Goal: Task Accomplishment & Management: Manage account settings

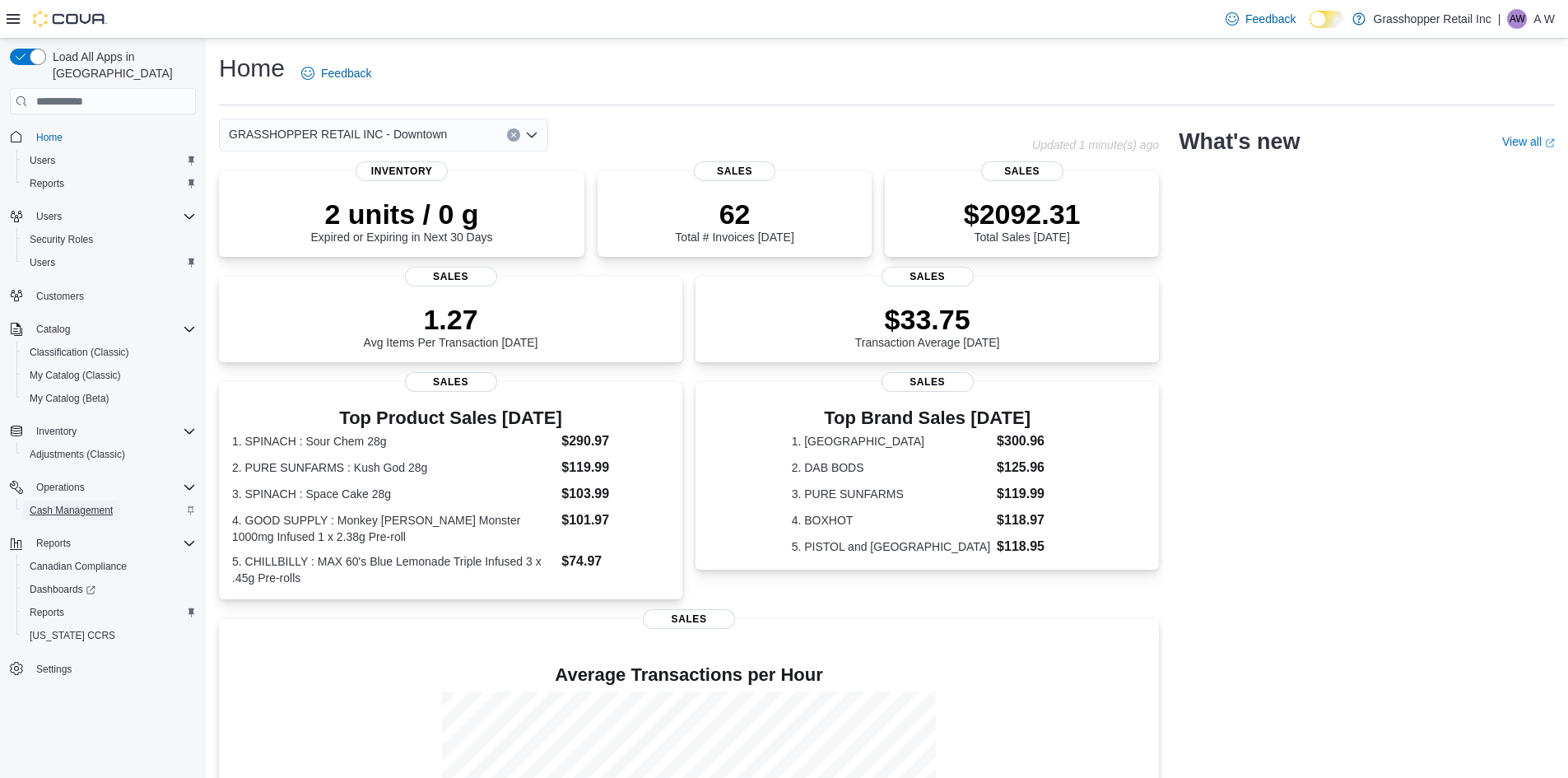
click at [82, 500] on span "Cash Management" at bounding box center [71, 510] width 83 height 20
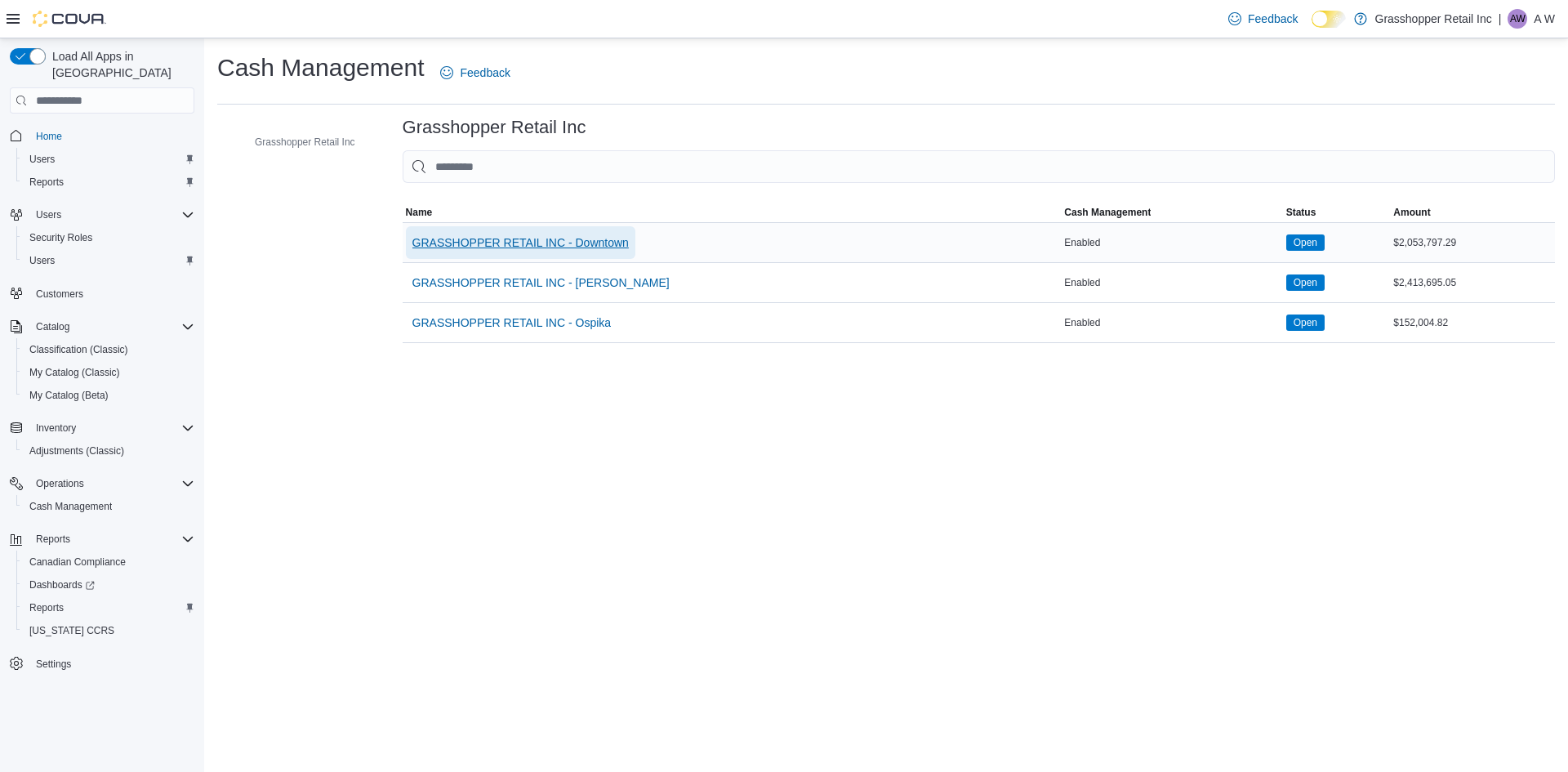
click at [524, 247] on span "GRASSHOPPER RETAIL INC - Downtown" at bounding box center [520, 242] width 216 height 16
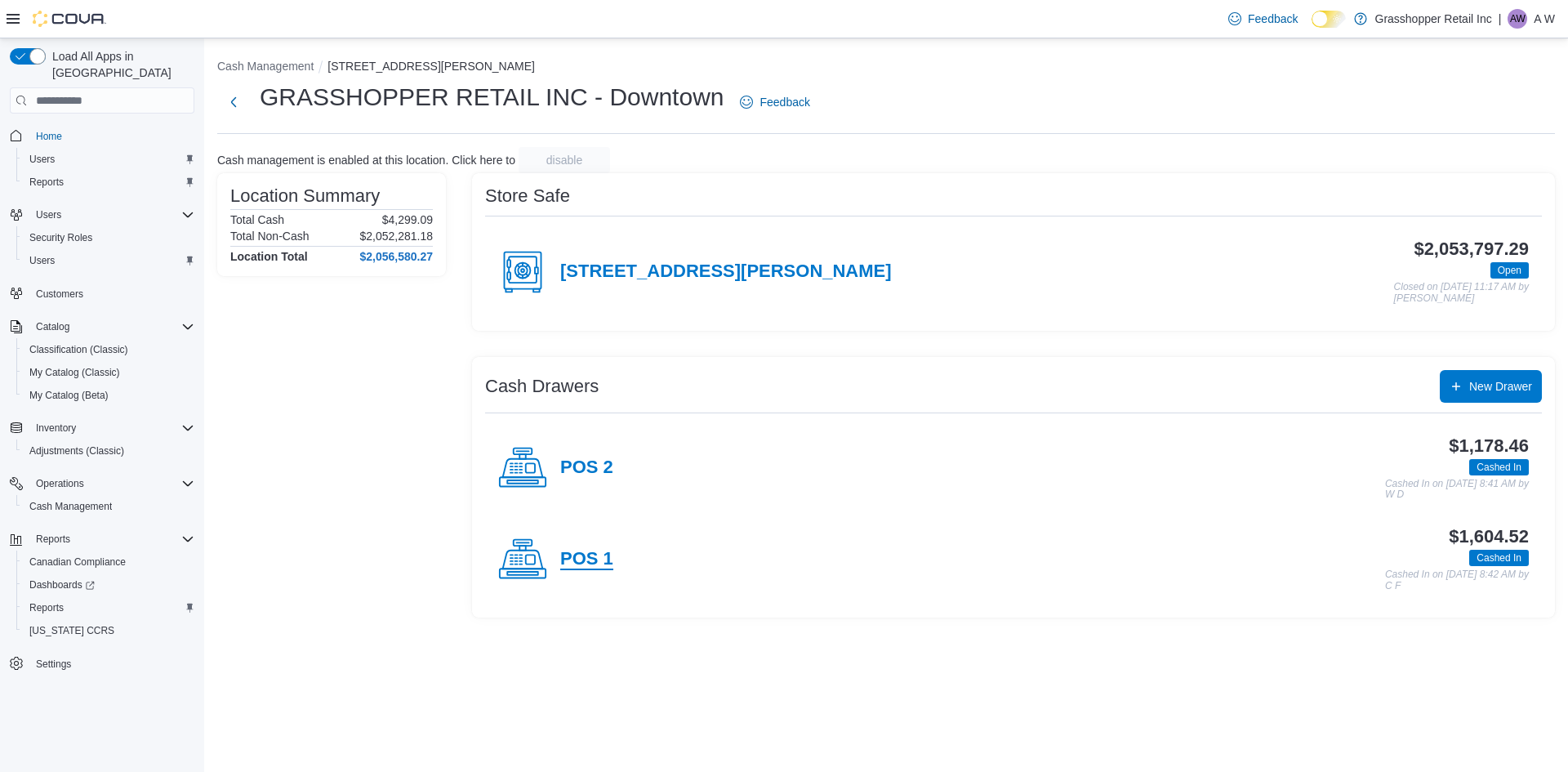
click at [600, 567] on h4 "POS 1" at bounding box center [587, 560] width 54 height 21
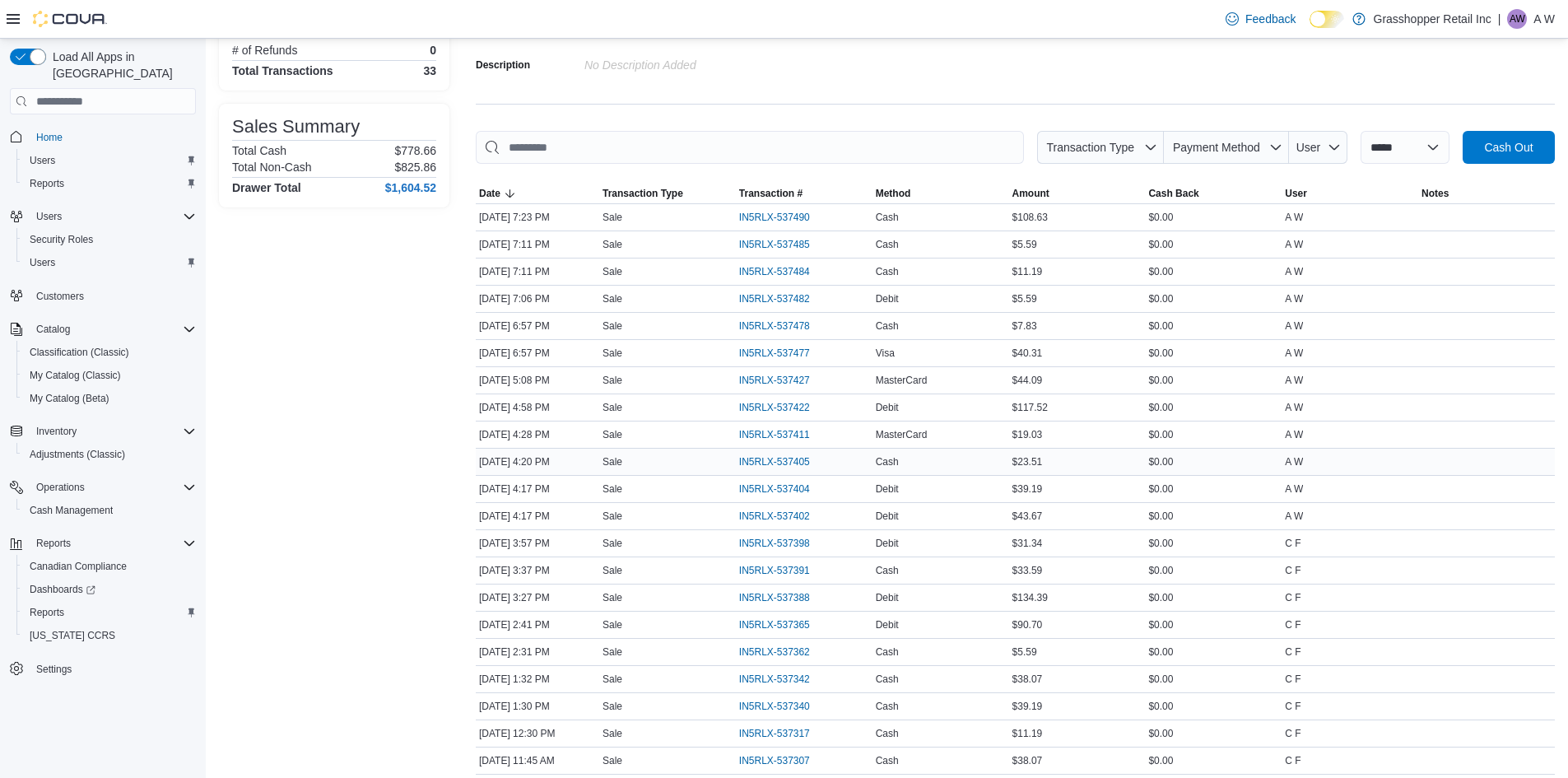
scroll to position [165, 0]
click at [762, 402] on span "IN5RLX-537422" at bounding box center [774, 405] width 70 height 13
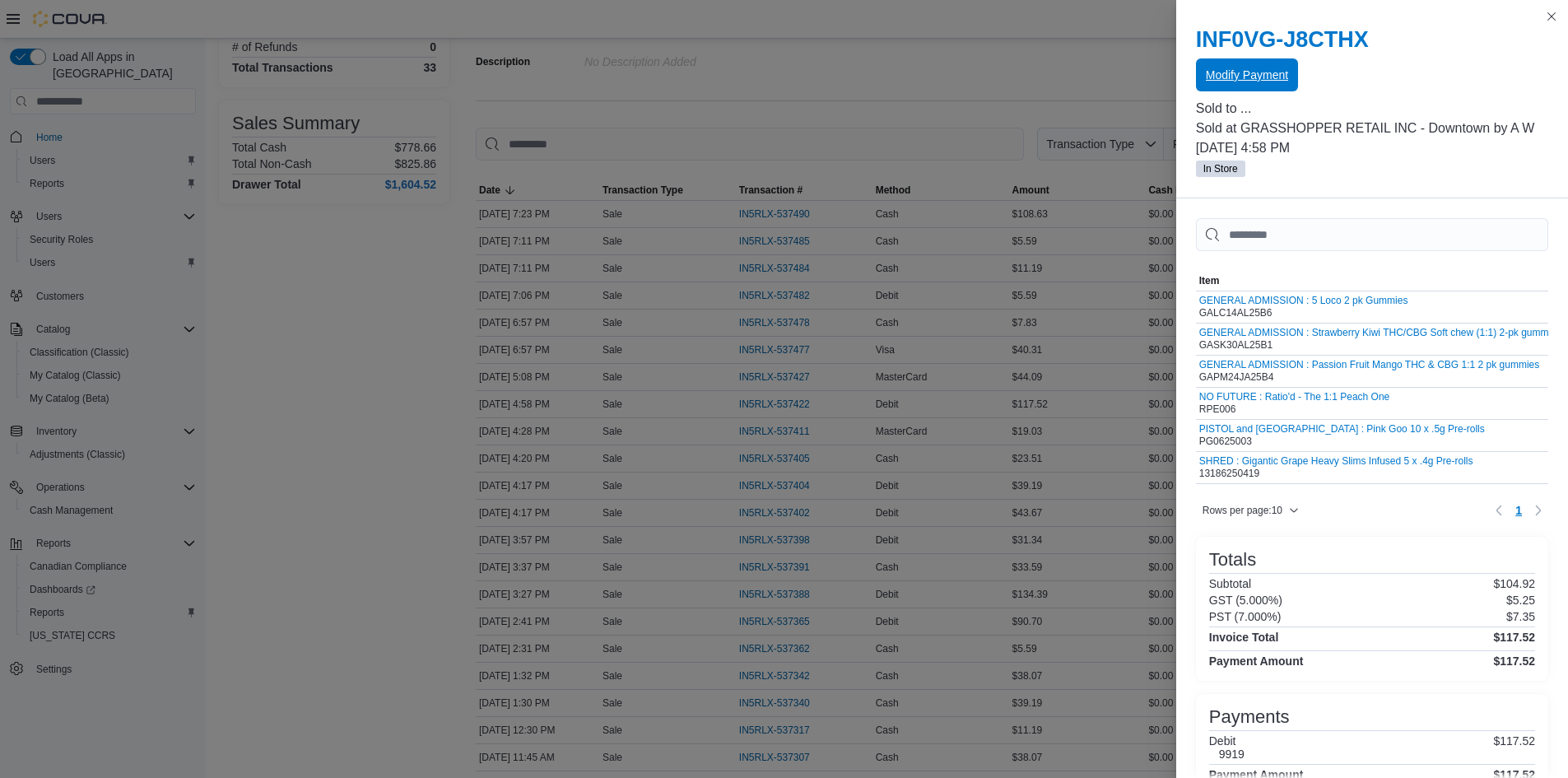
click at [1223, 78] on span "Modify Payment" at bounding box center [1247, 74] width 82 height 16
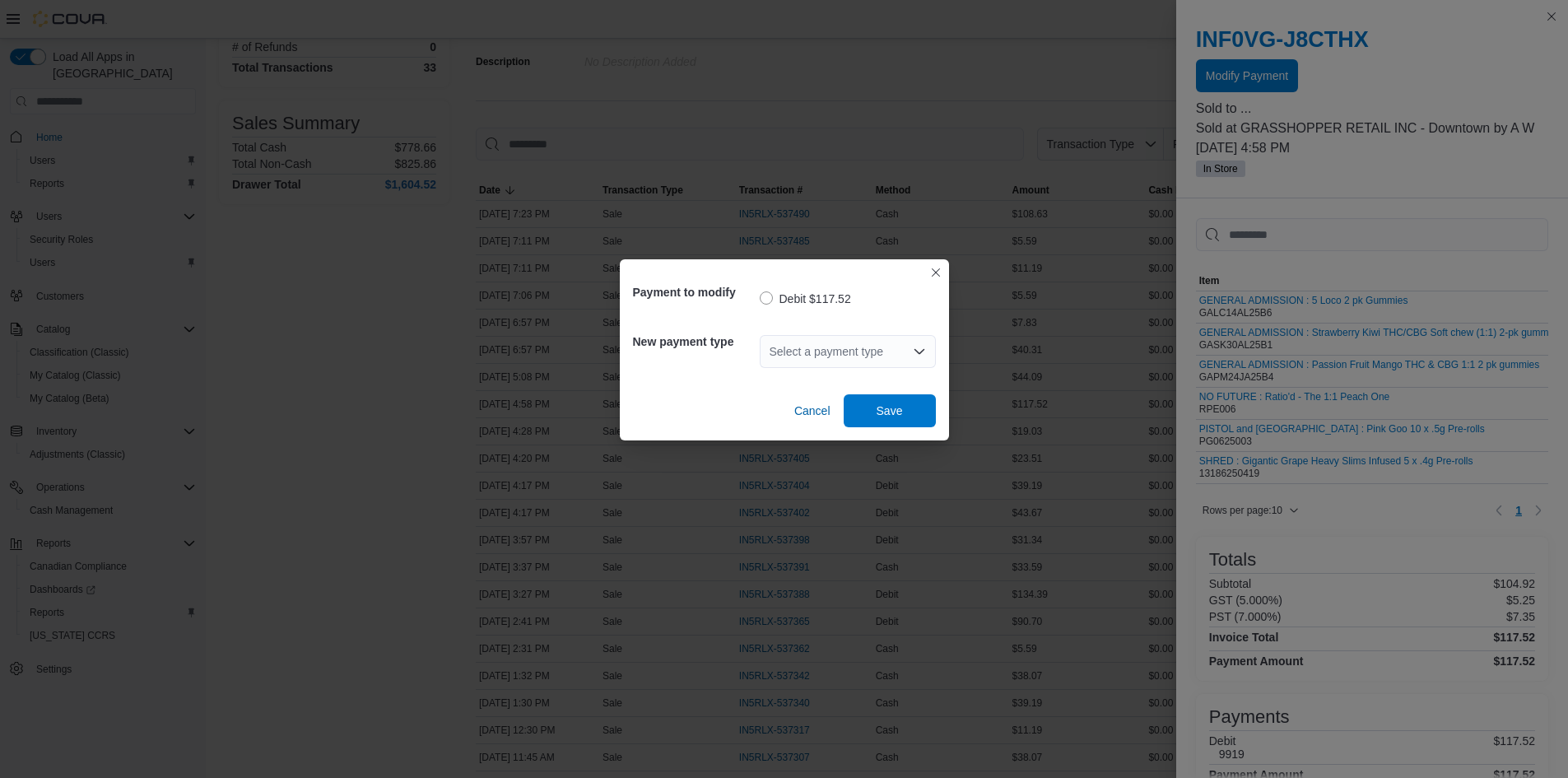
click at [888, 365] on div "Select a payment type" at bounding box center [848, 352] width 176 height 33
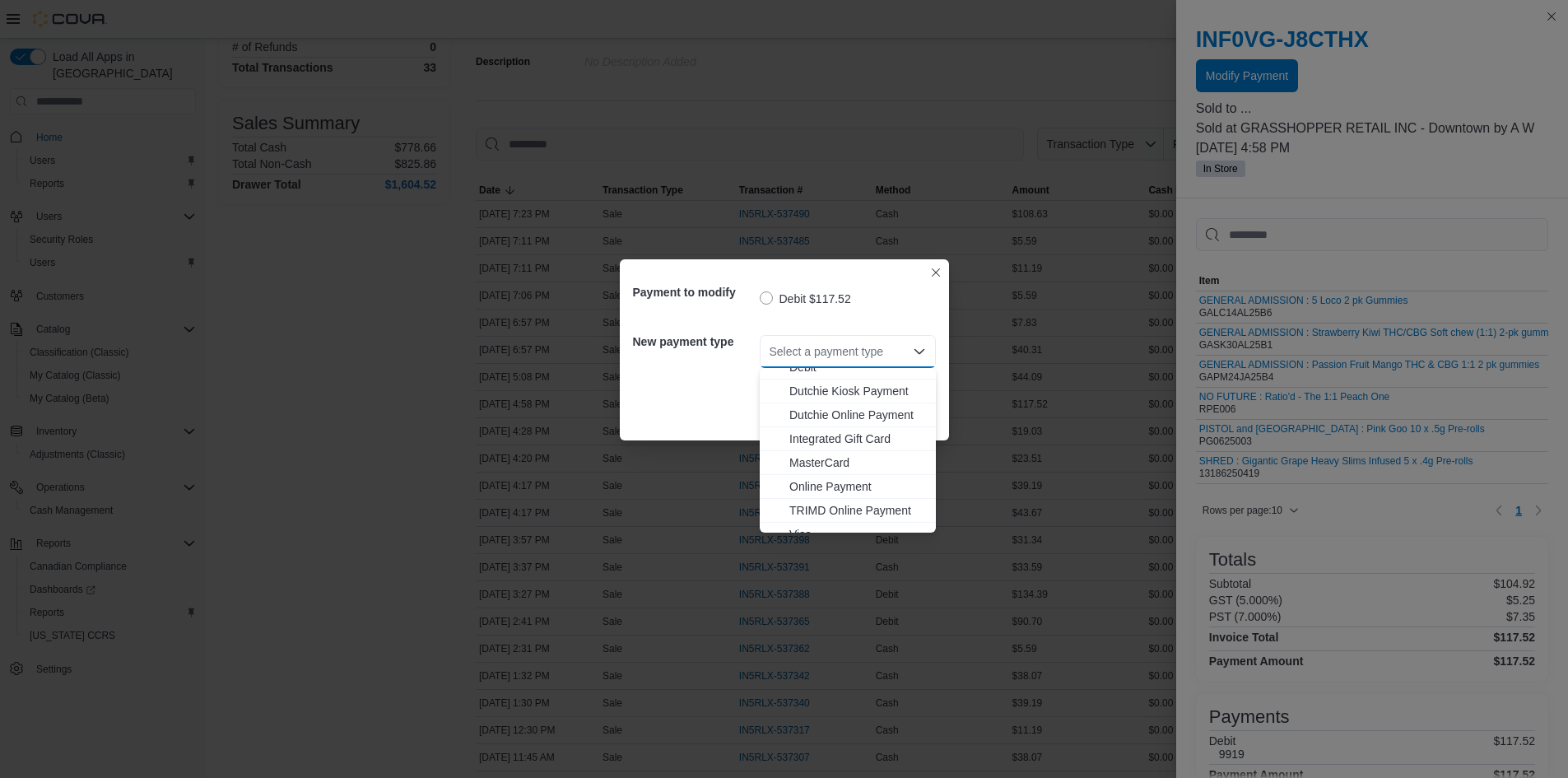
scroll to position [121, 0]
click at [834, 442] on span "MasterCard" at bounding box center [858, 448] width 137 height 16
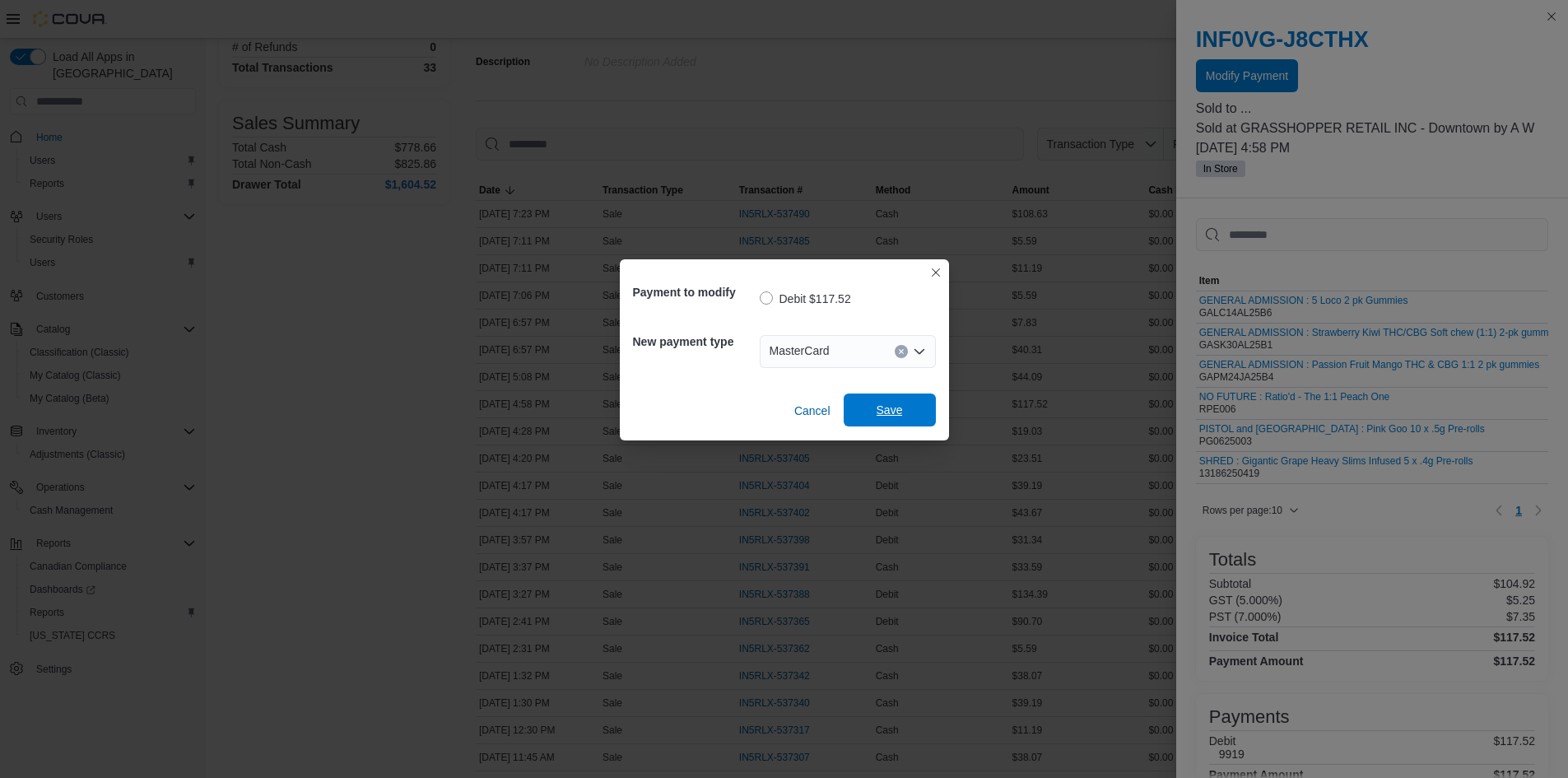
click at [907, 399] on span "Save" at bounding box center [890, 410] width 72 height 33
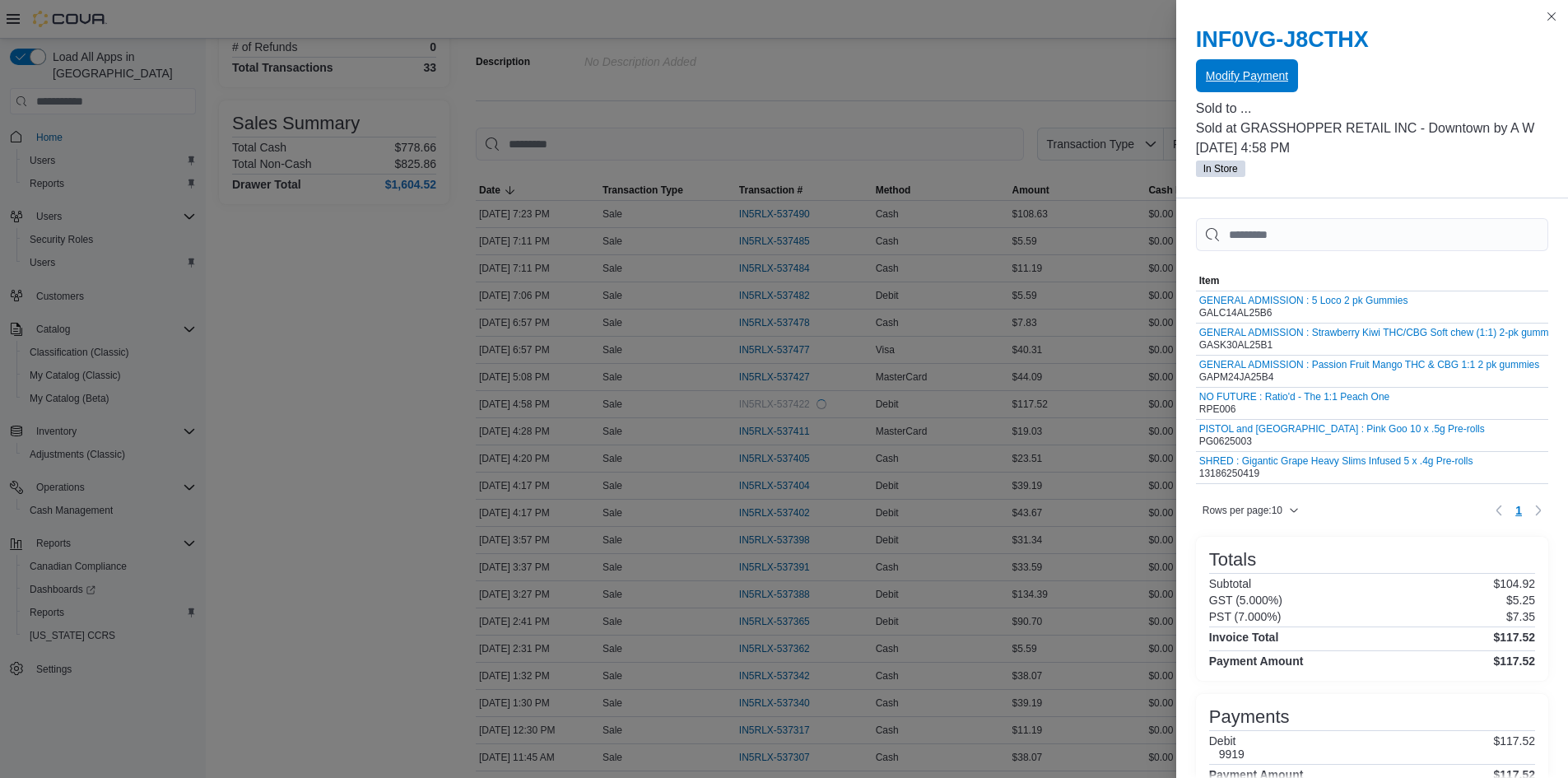
scroll to position [0, 0]
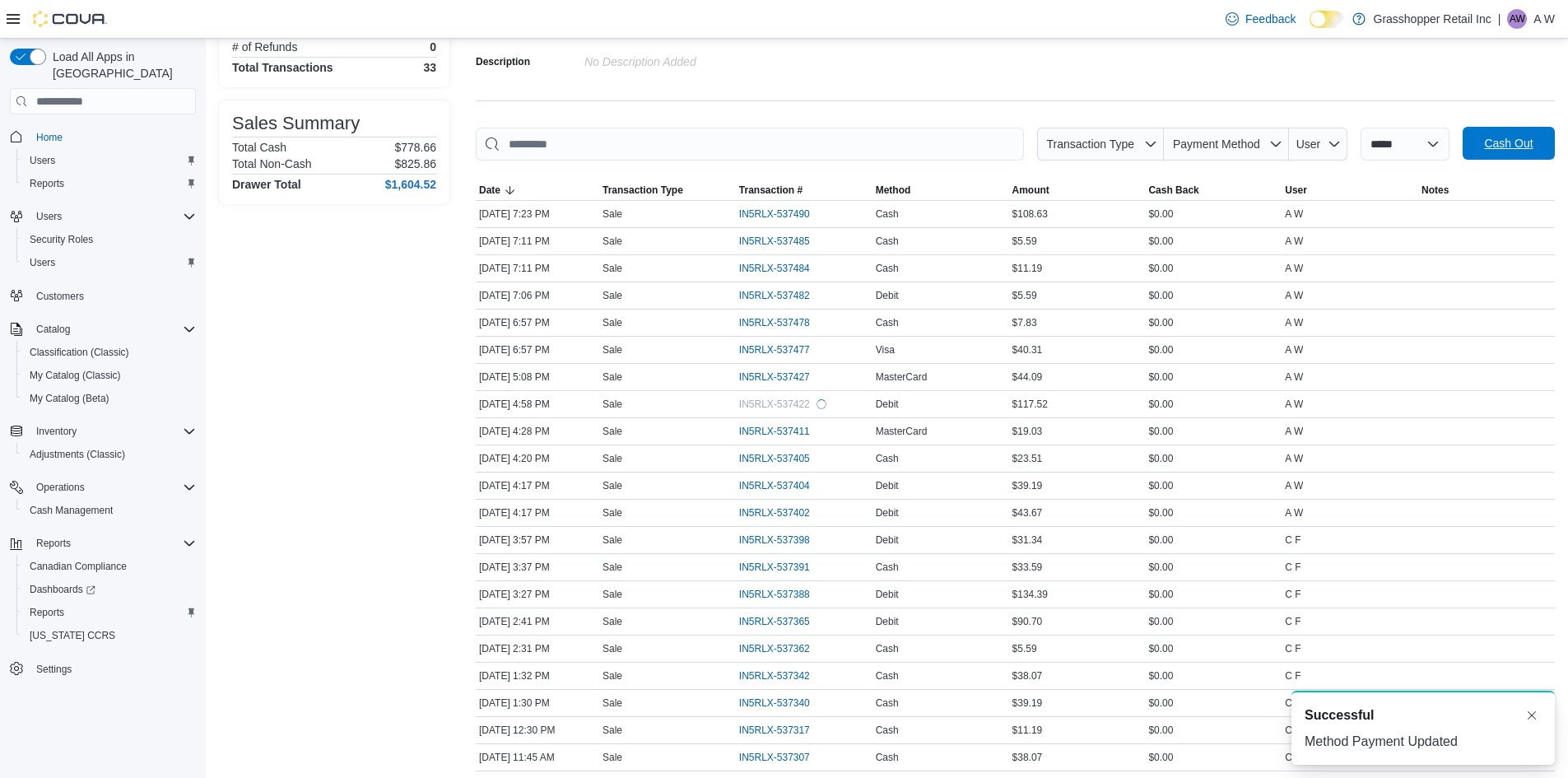
click at [1501, 139] on span "Cash Out" at bounding box center [1508, 143] width 48 height 16
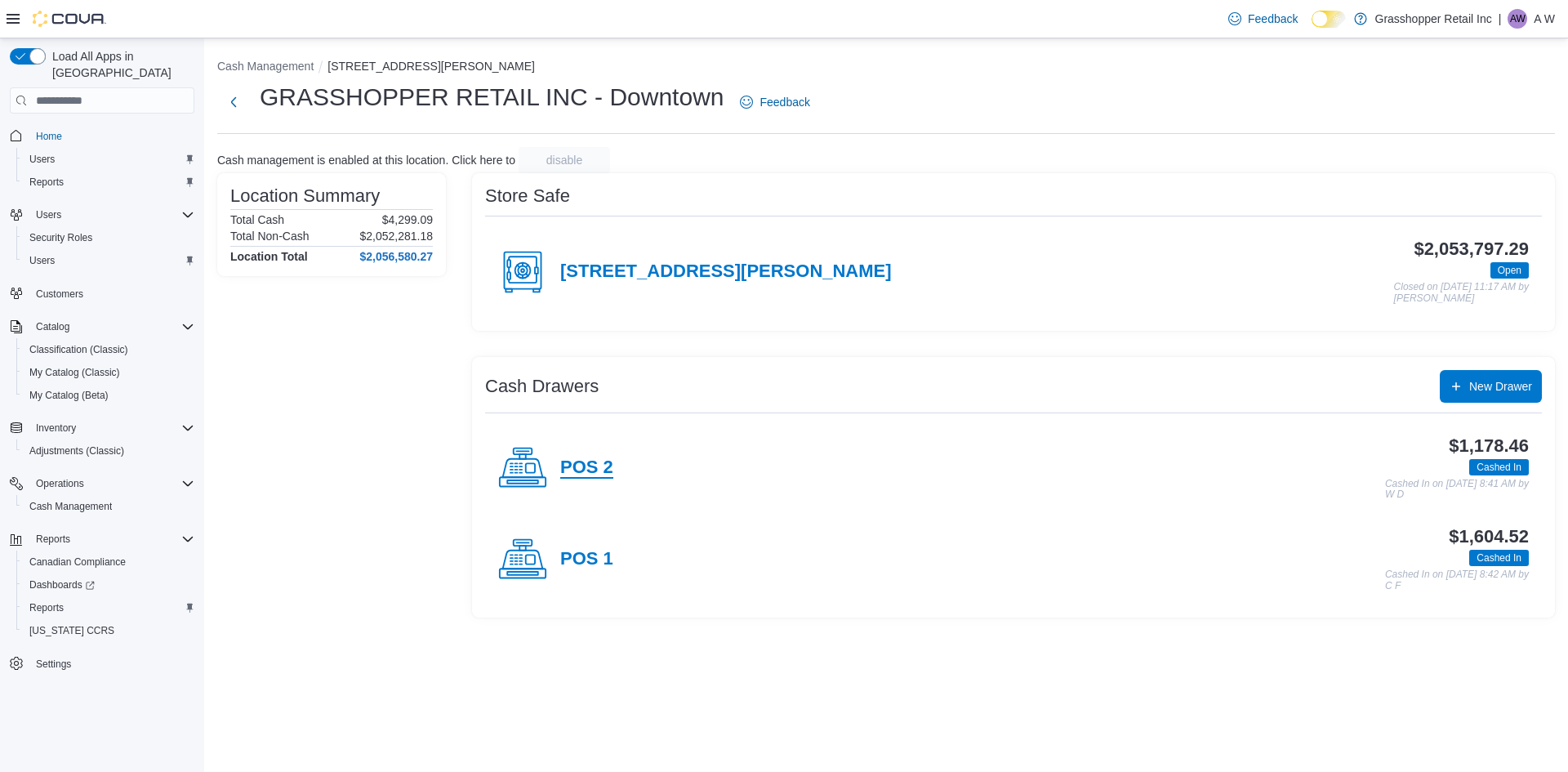
click at [572, 462] on h4 "POS 2" at bounding box center [587, 468] width 54 height 21
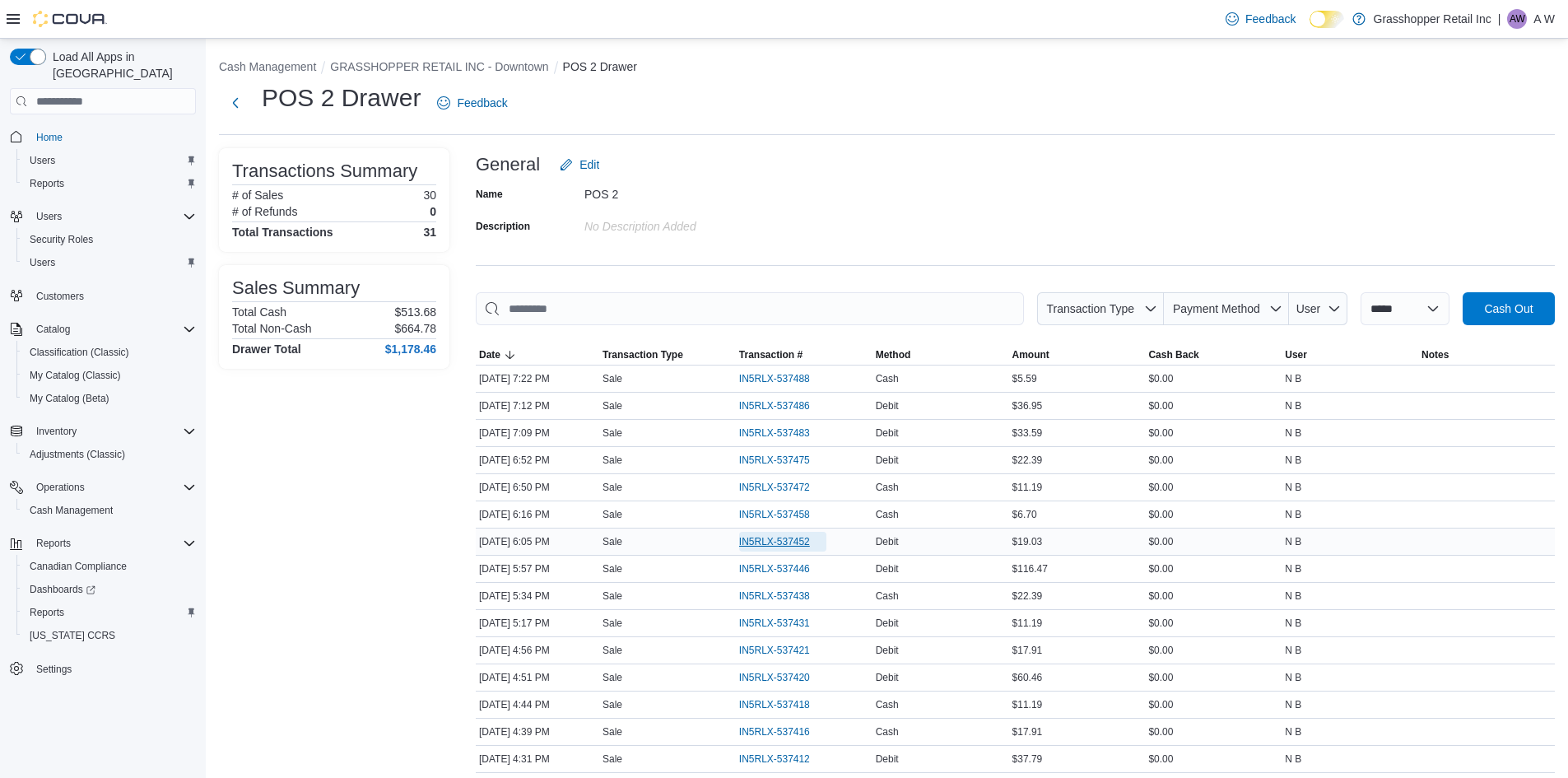
click at [778, 549] on span "IN5RLX-537452" at bounding box center [774, 542] width 70 height 13
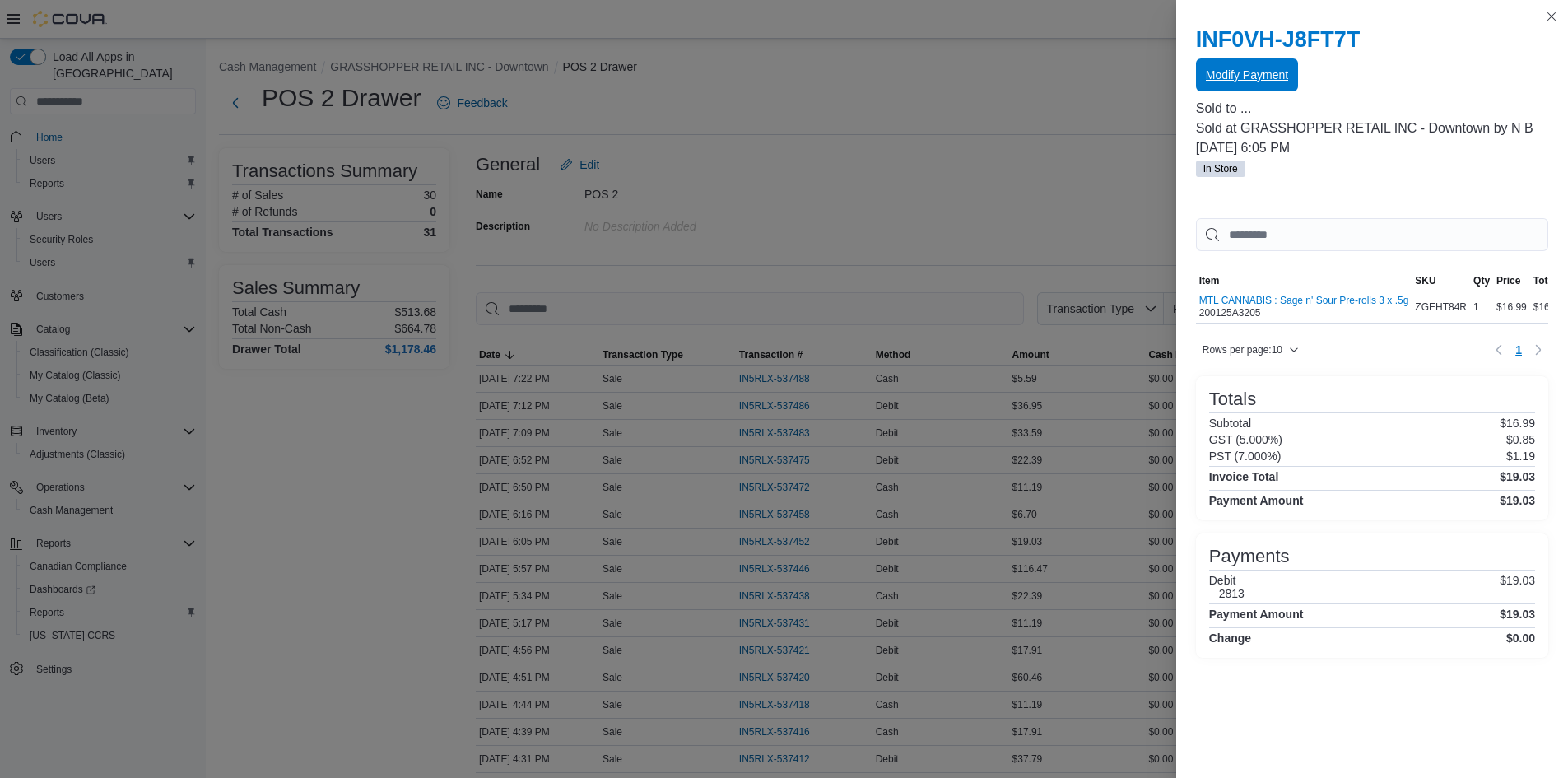
click at [1258, 69] on span "Modify Payment" at bounding box center [1247, 74] width 82 height 16
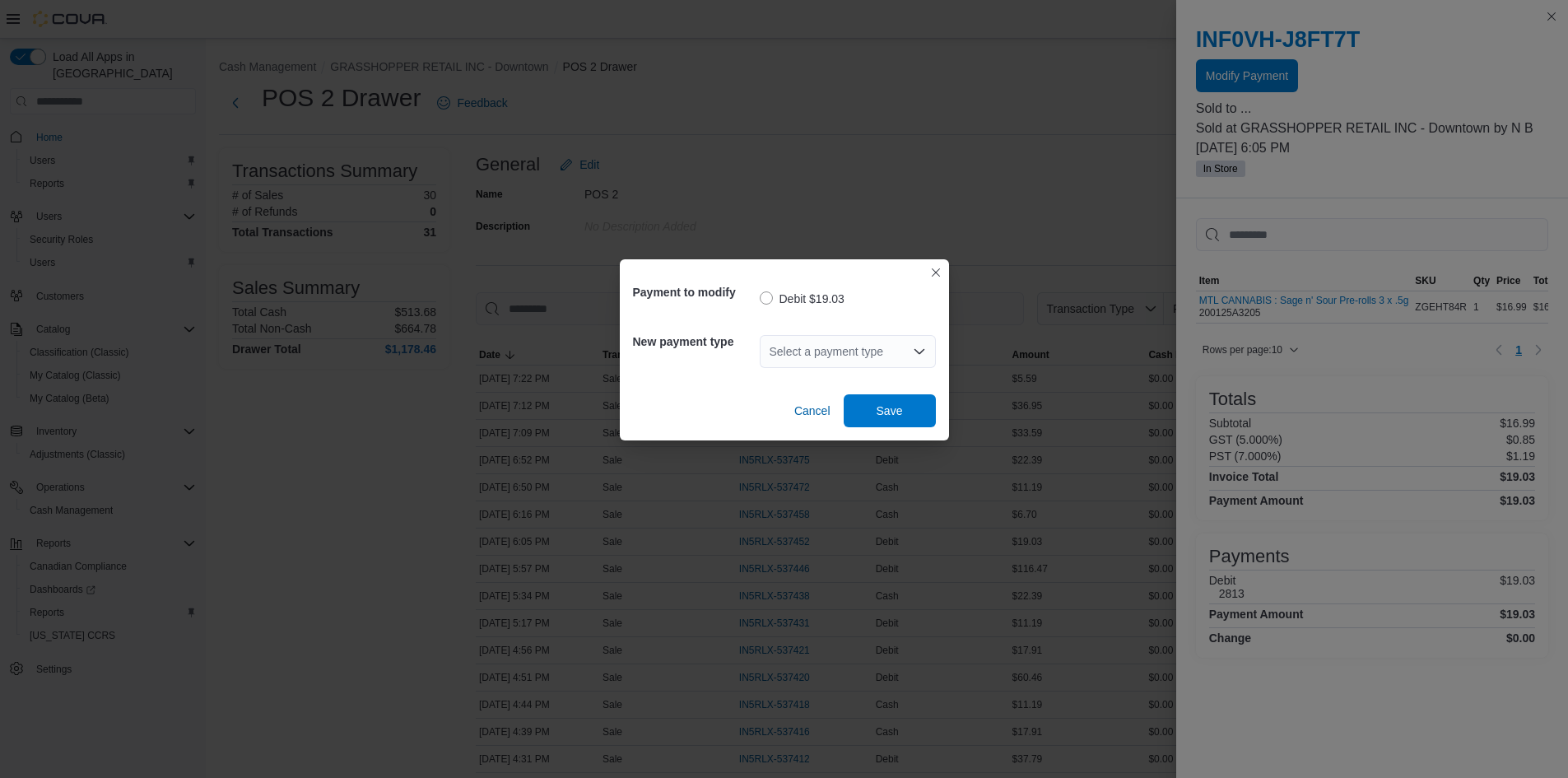
click at [811, 360] on div "Select a payment type" at bounding box center [848, 352] width 176 height 33
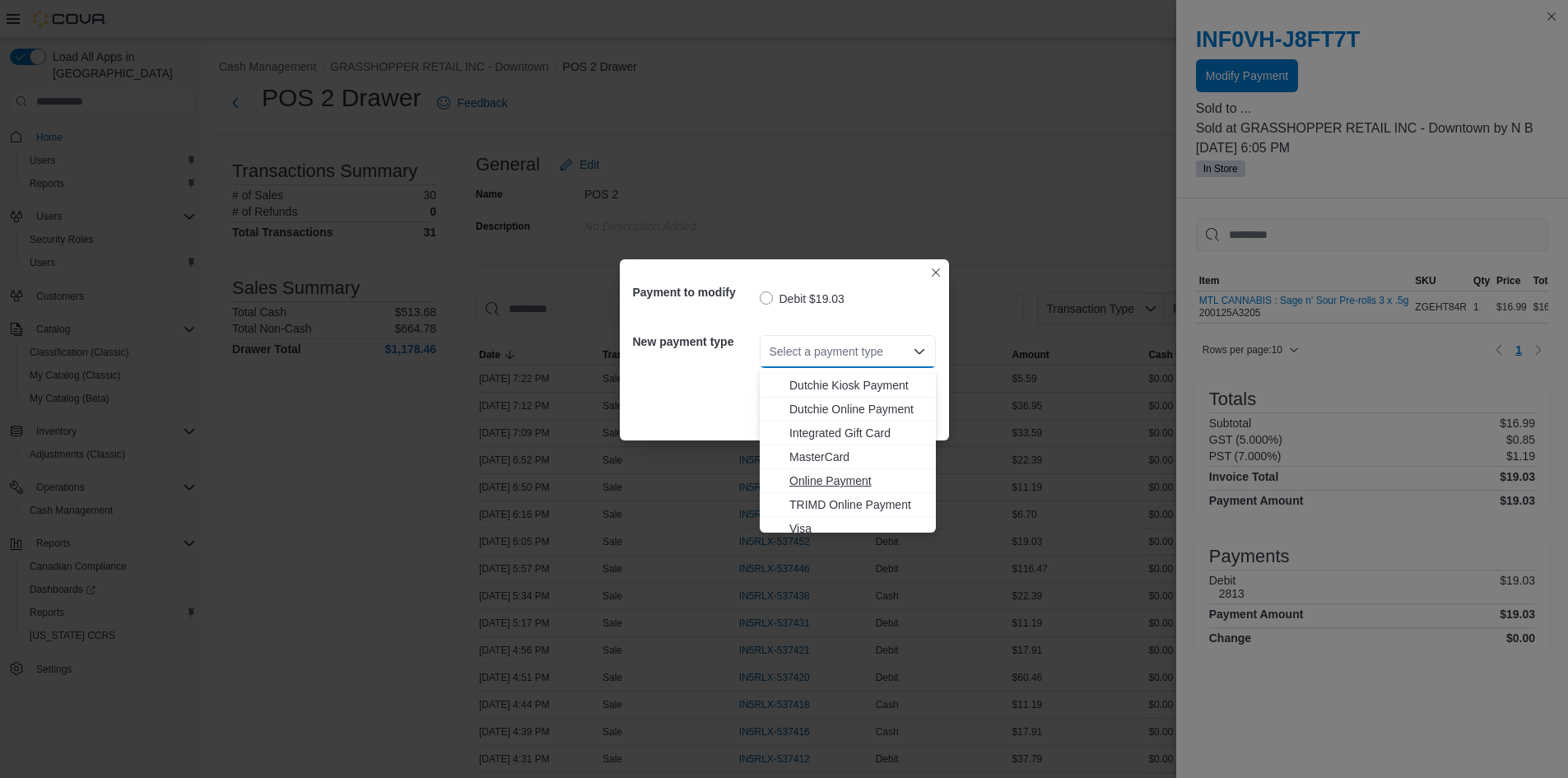
scroll to position [121, 0]
click at [822, 517] on span "Visa" at bounding box center [858, 520] width 137 height 16
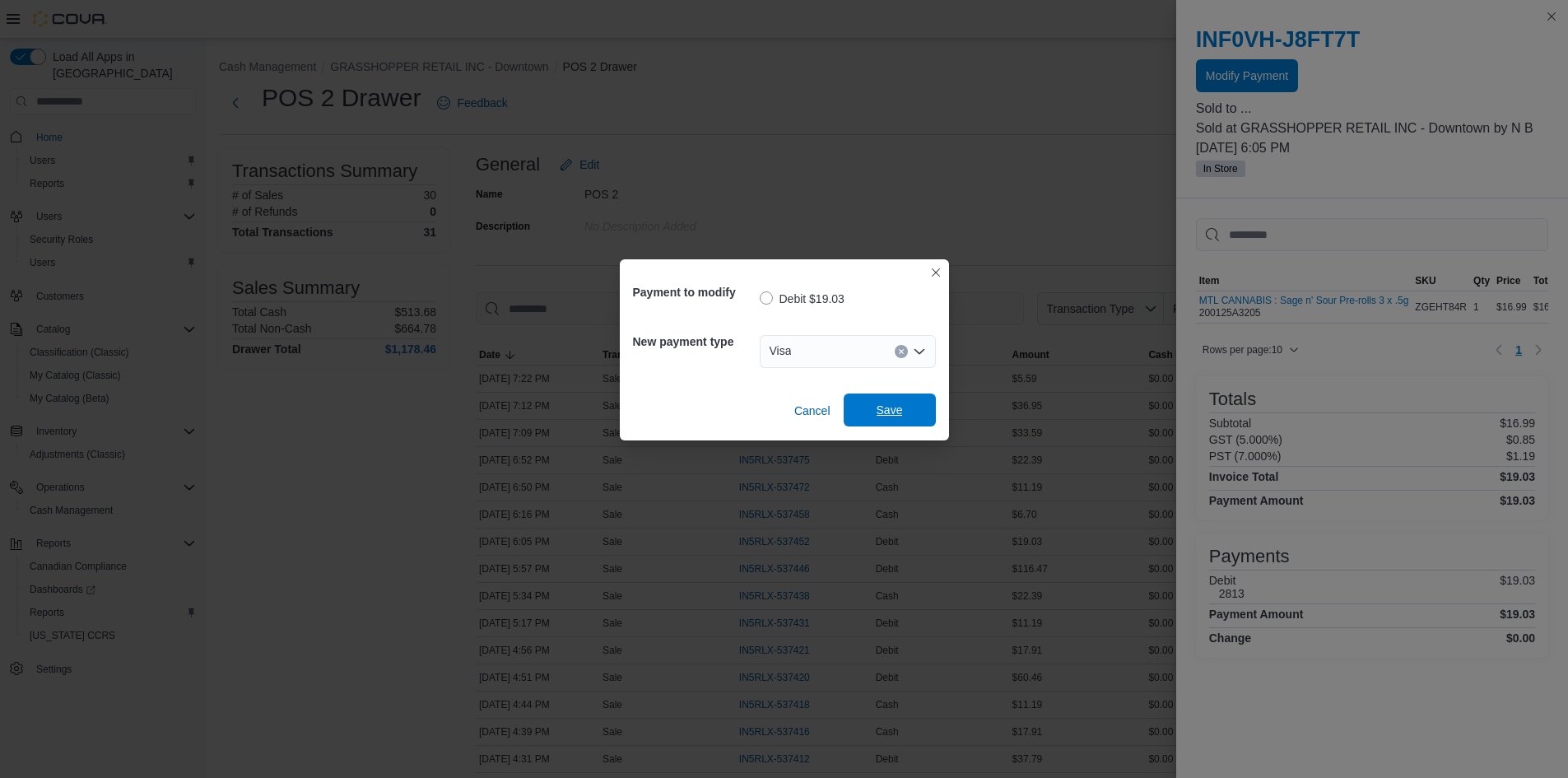
click at [885, 418] on span "Save" at bounding box center [890, 410] width 72 height 33
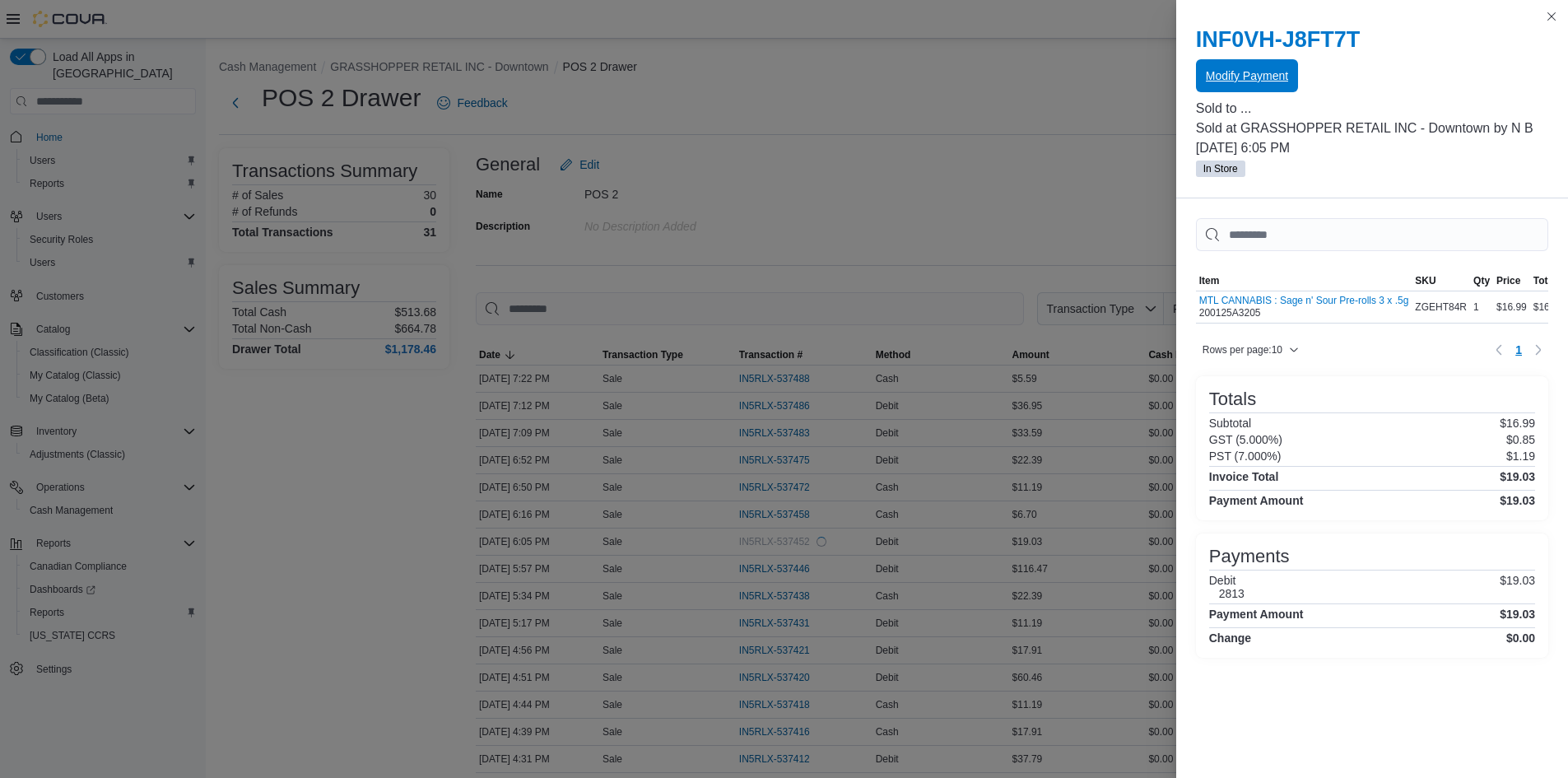
scroll to position [0, 0]
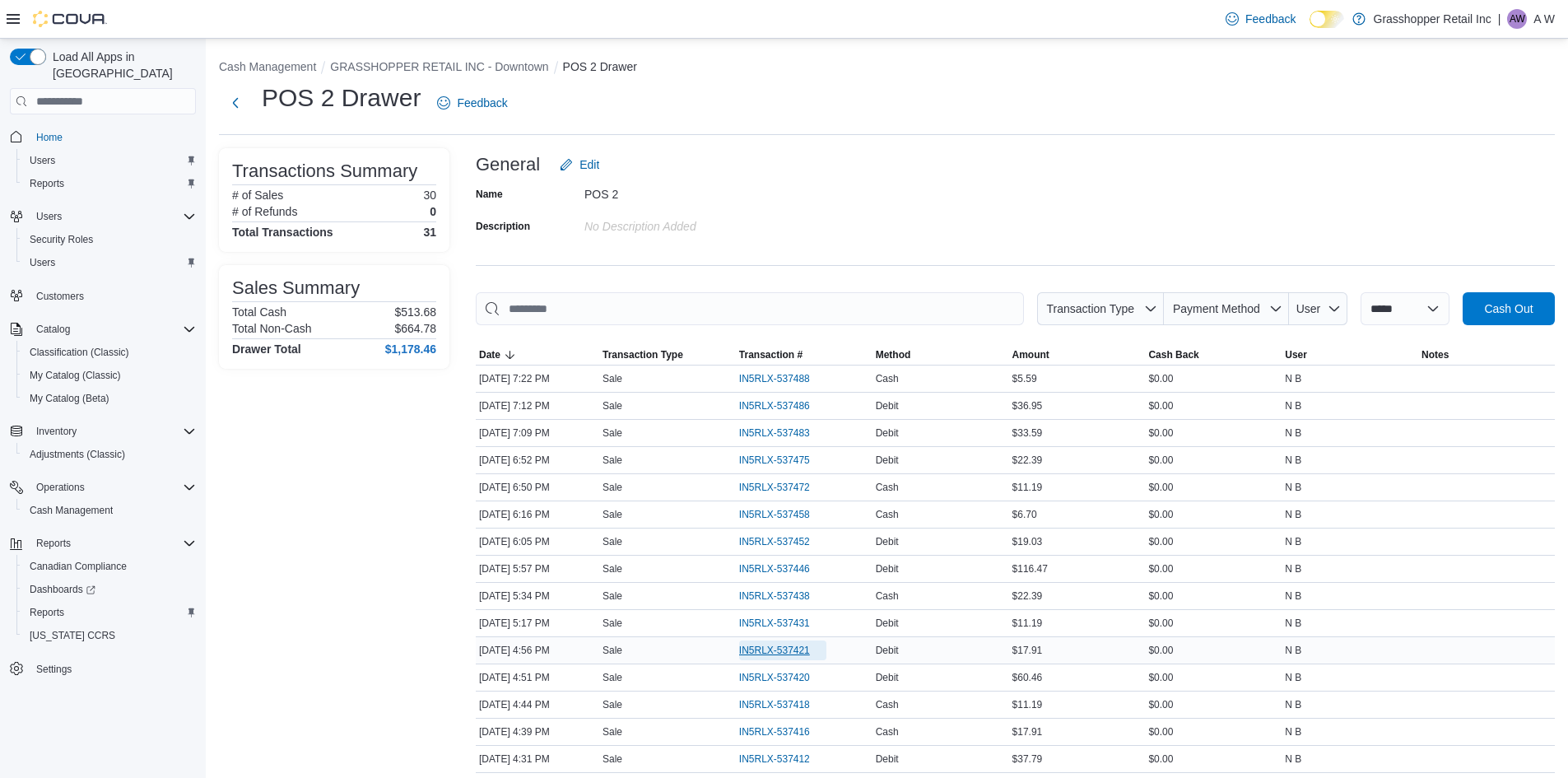
click at [784, 650] on span "IN5RLX-537421" at bounding box center [774, 651] width 70 height 13
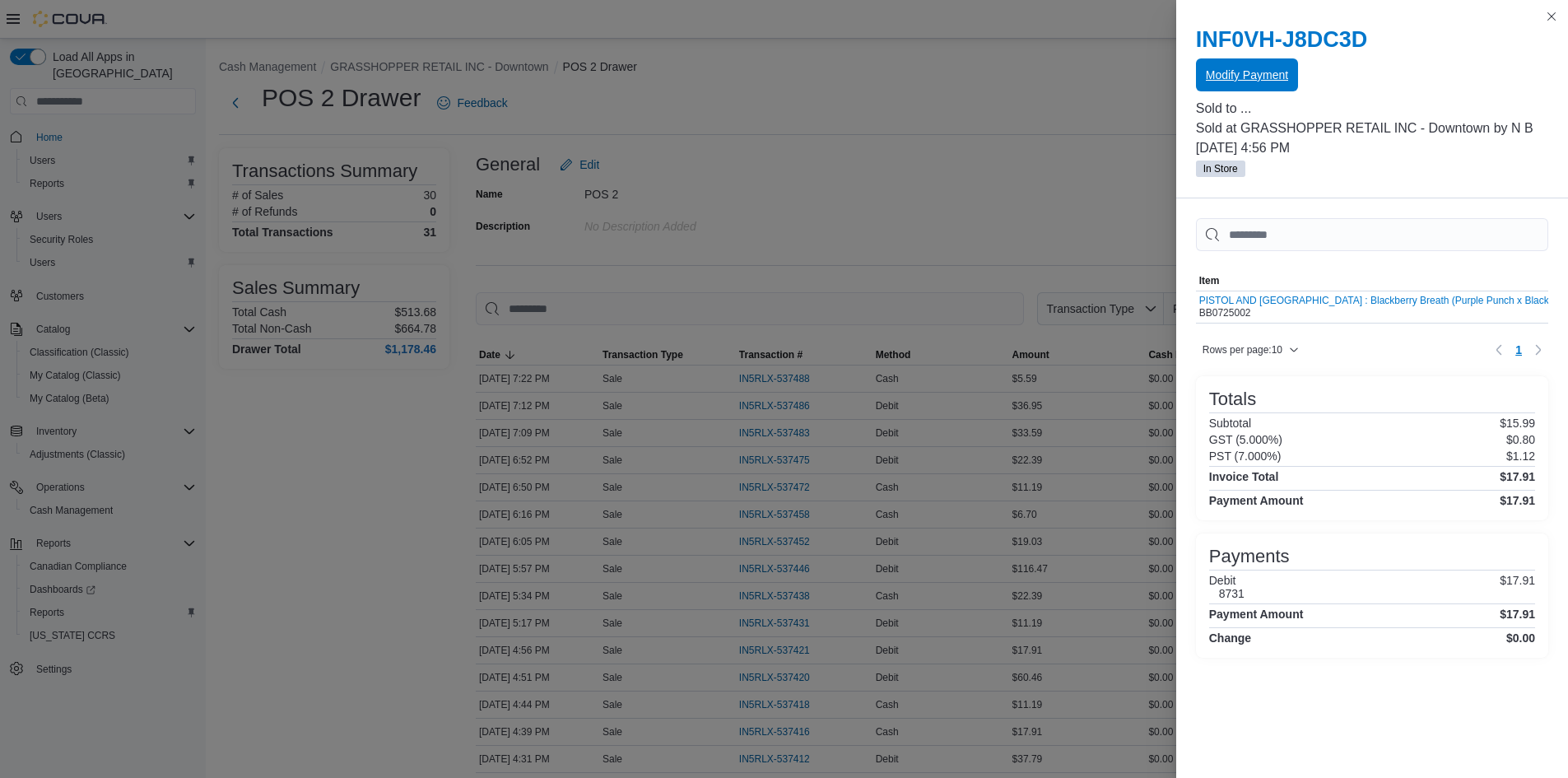
click at [1255, 77] on span "Modify Payment" at bounding box center [1247, 74] width 82 height 16
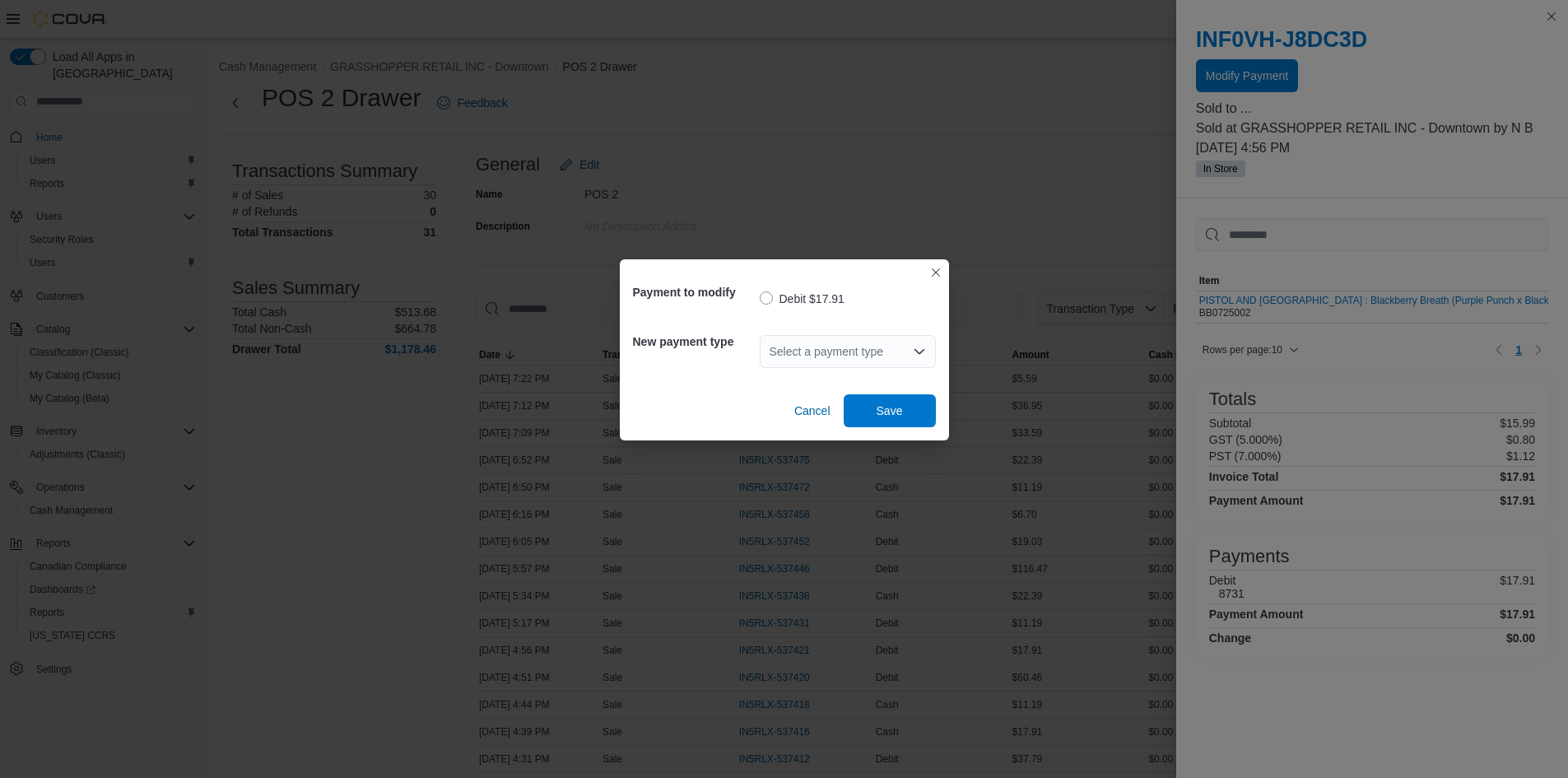
click at [809, 350] on div "Select a payment type" at bounding box center [848, 352] width 176 height 33
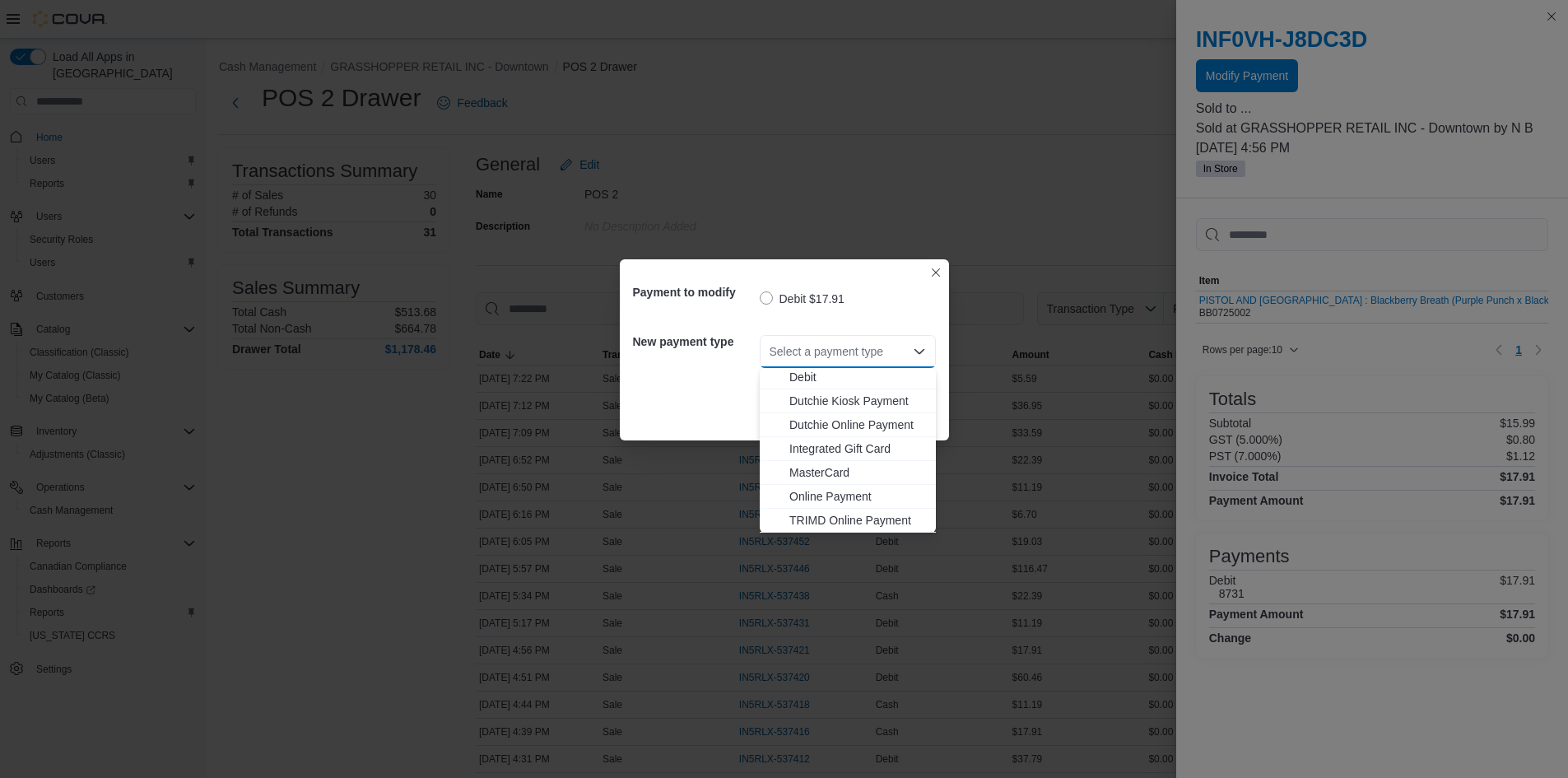
scroll to position [121, 0]
click at [818, 512] on button "Visa" at bounding box center [848, 521] width 176 height 24
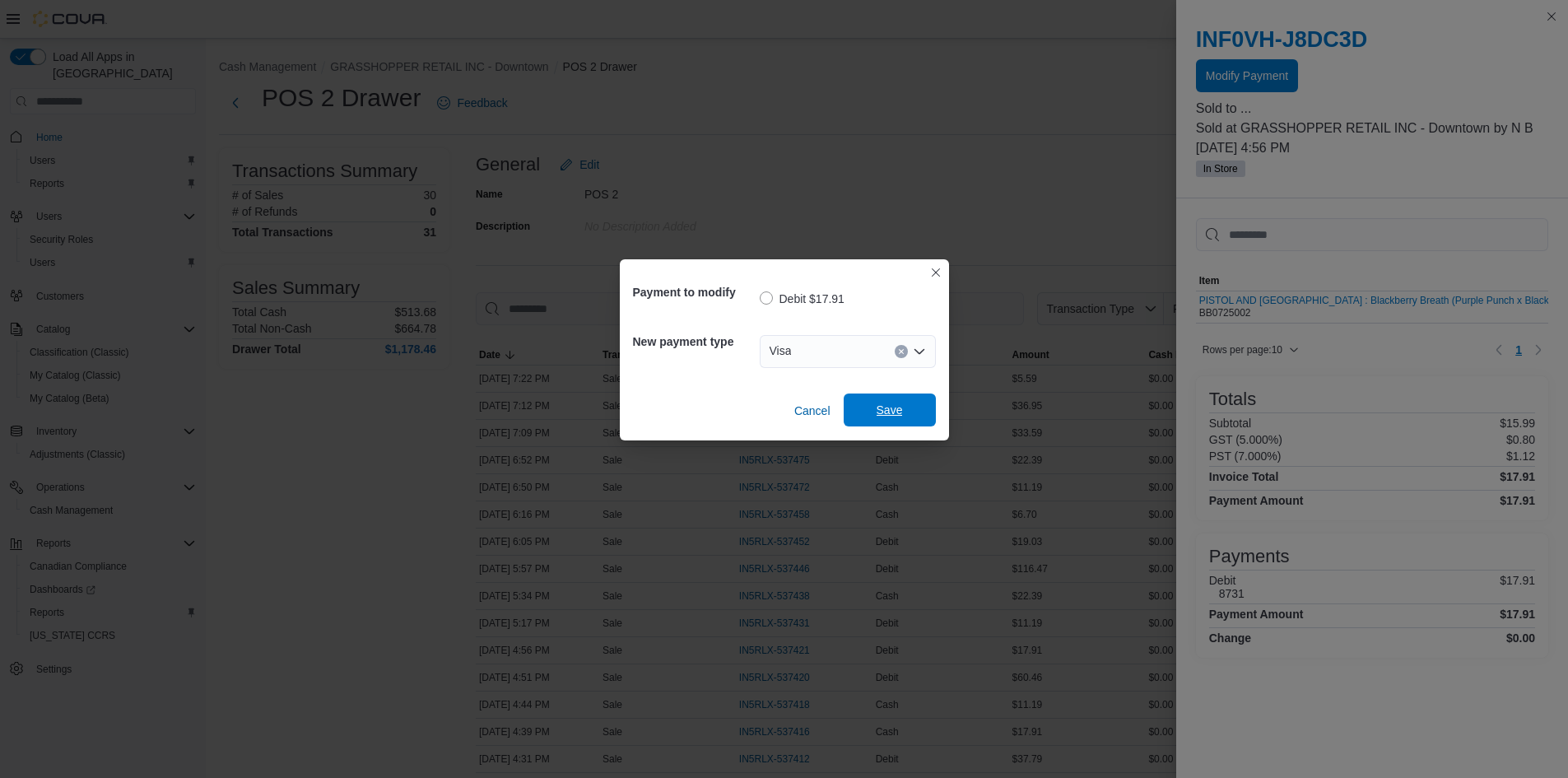
click at [890, 404] on span "Save" at bounding box center [890, 410] width 26 height 16
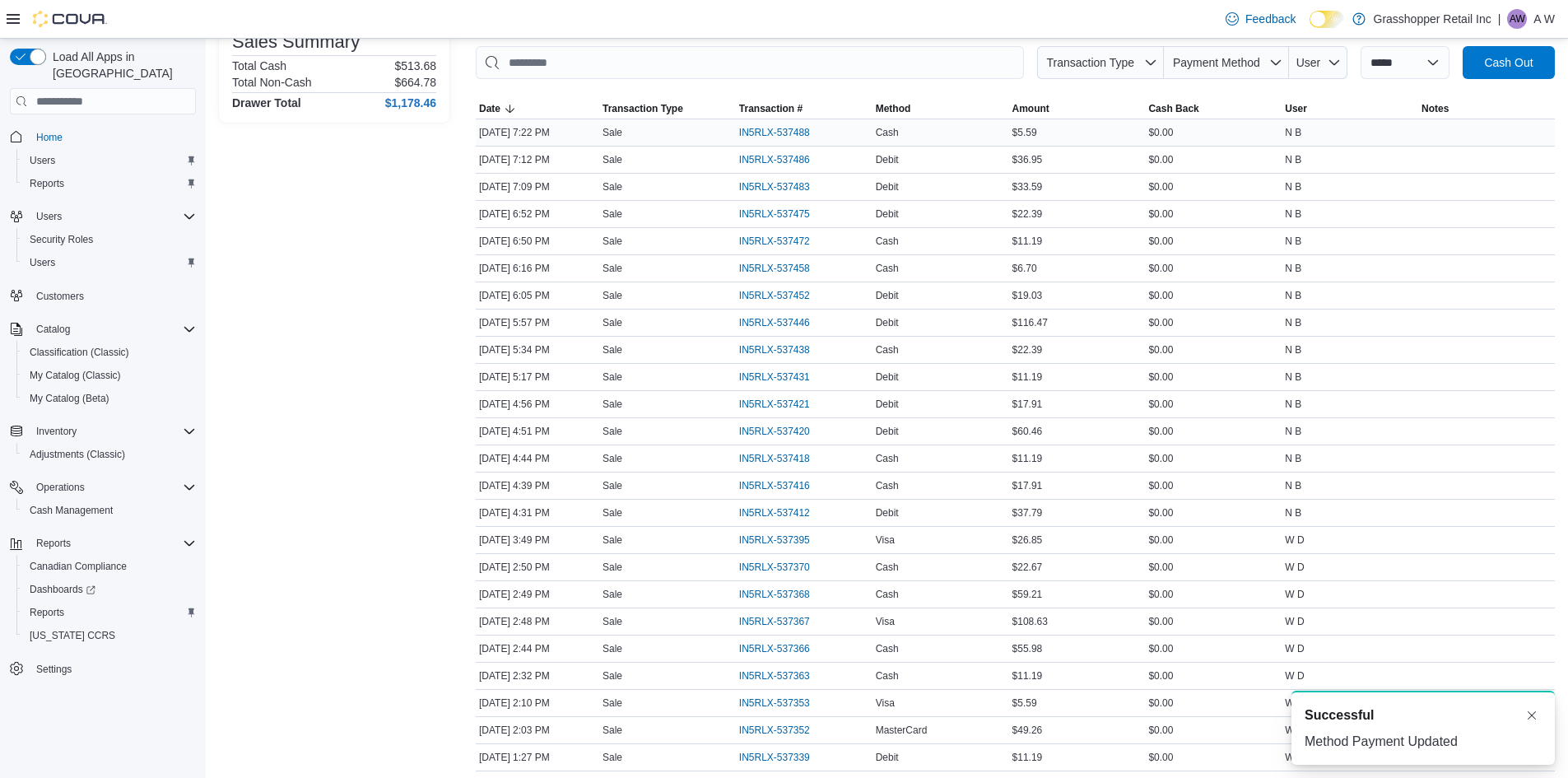
scroll to position [247, 0]
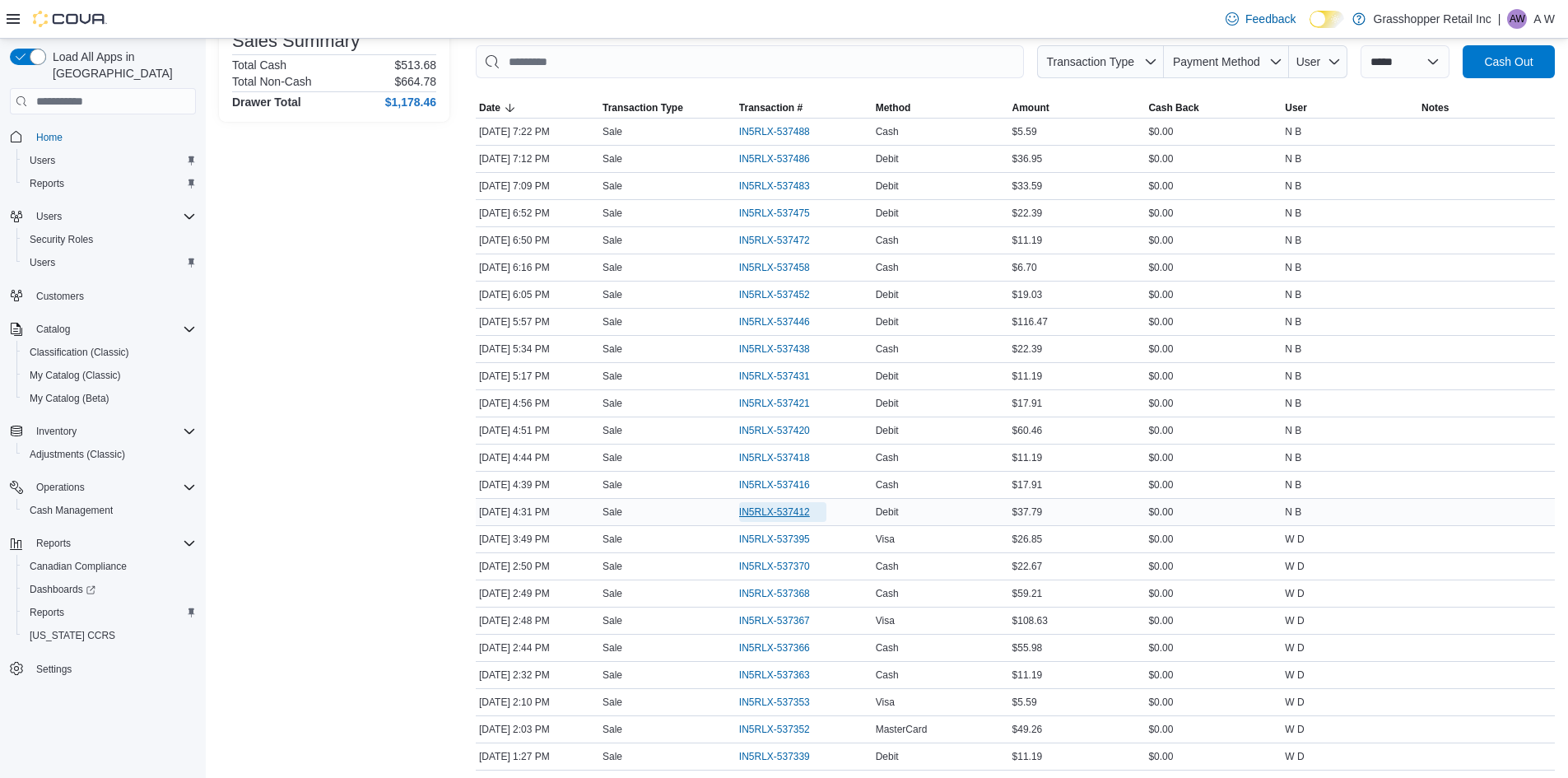
click at [789, 506] on span "IN5RLX-537412" at bounding box center [774, 513] width 70 height 13
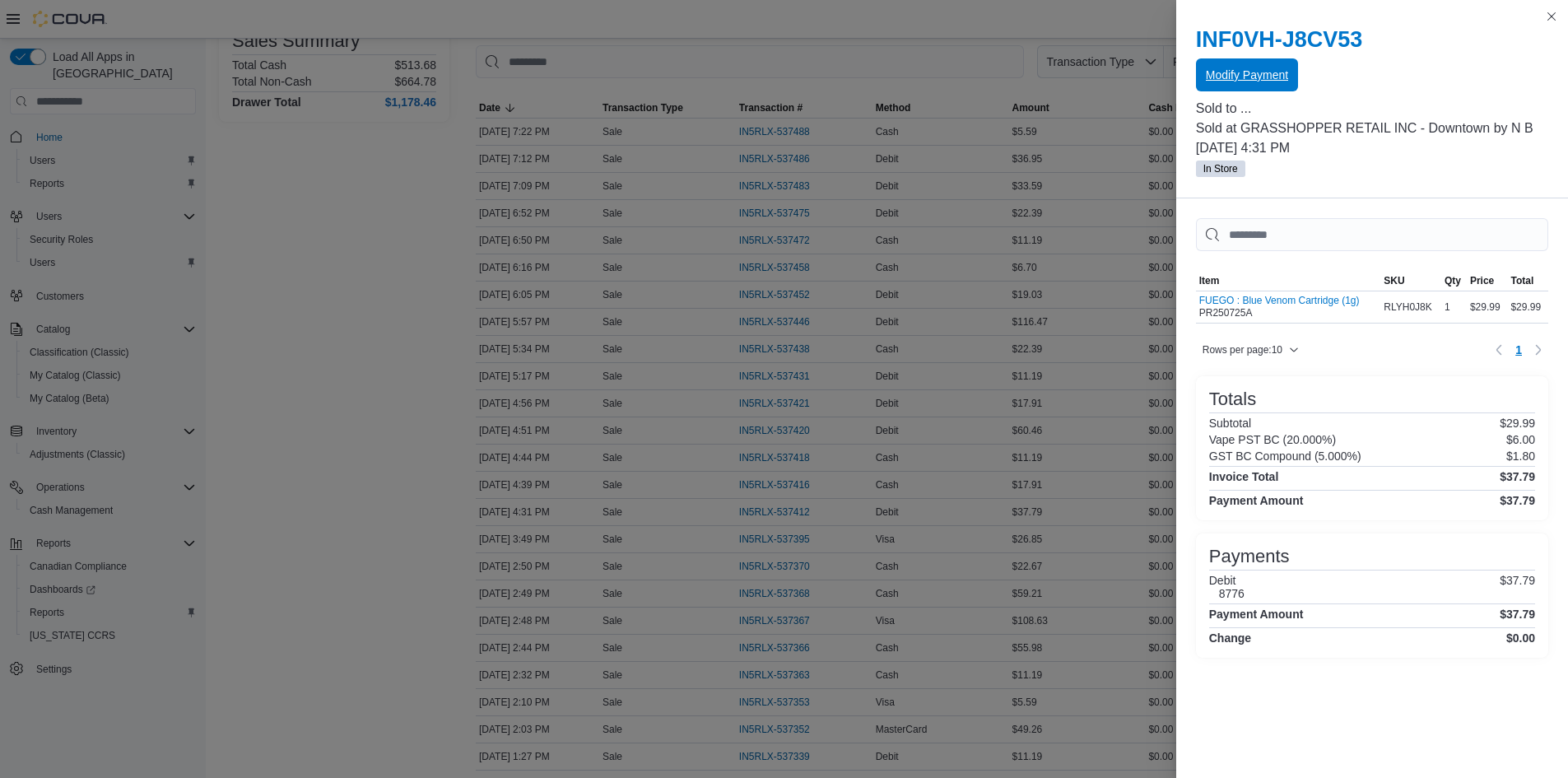
click at [1264, 66] on span "Modify Payment" at bounding box center [1247, 75] width 82 height 33
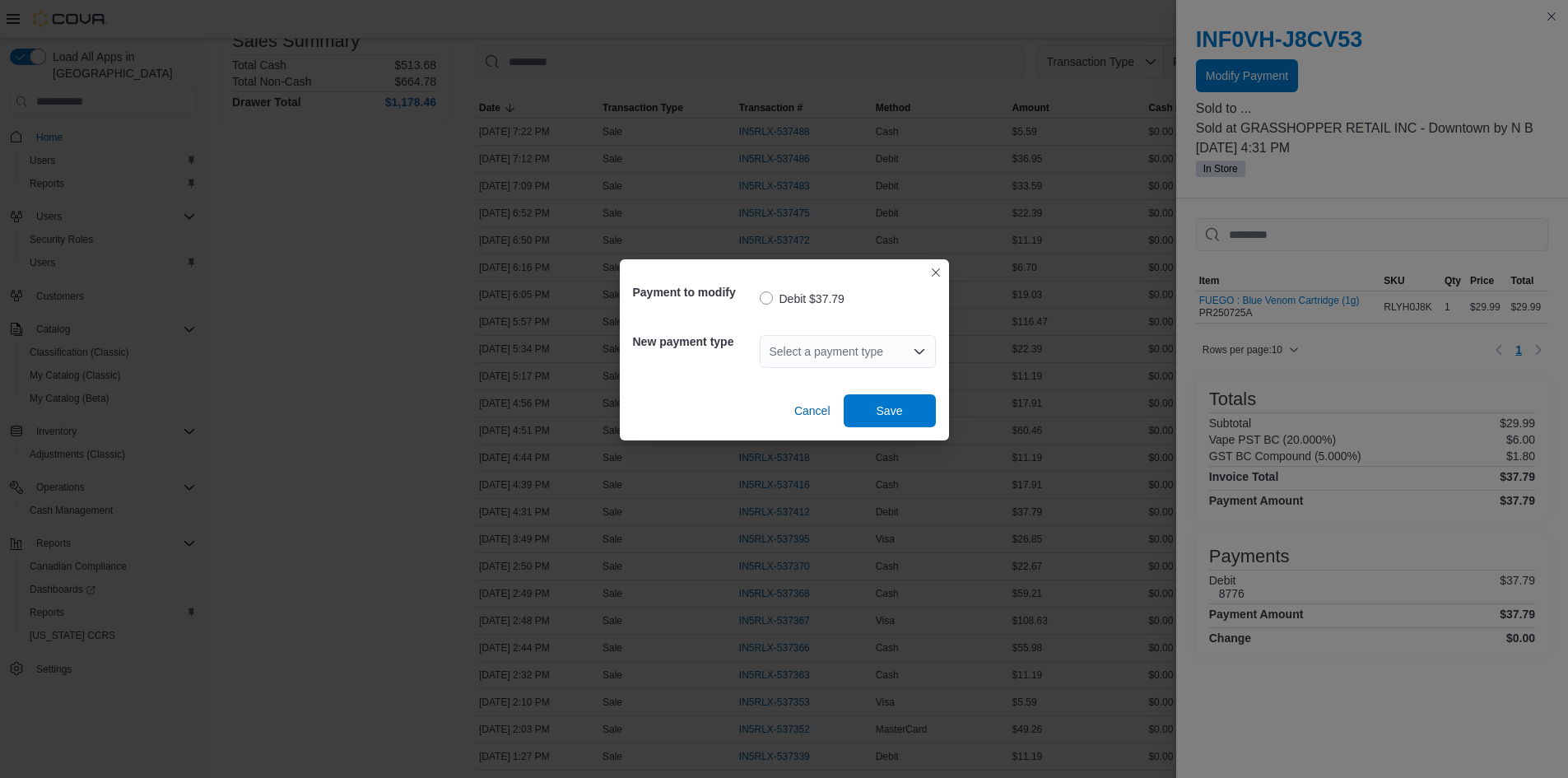
click at [839, 345] on div "Select a payment type" at bounding box center [848, 352] width 176 height 33
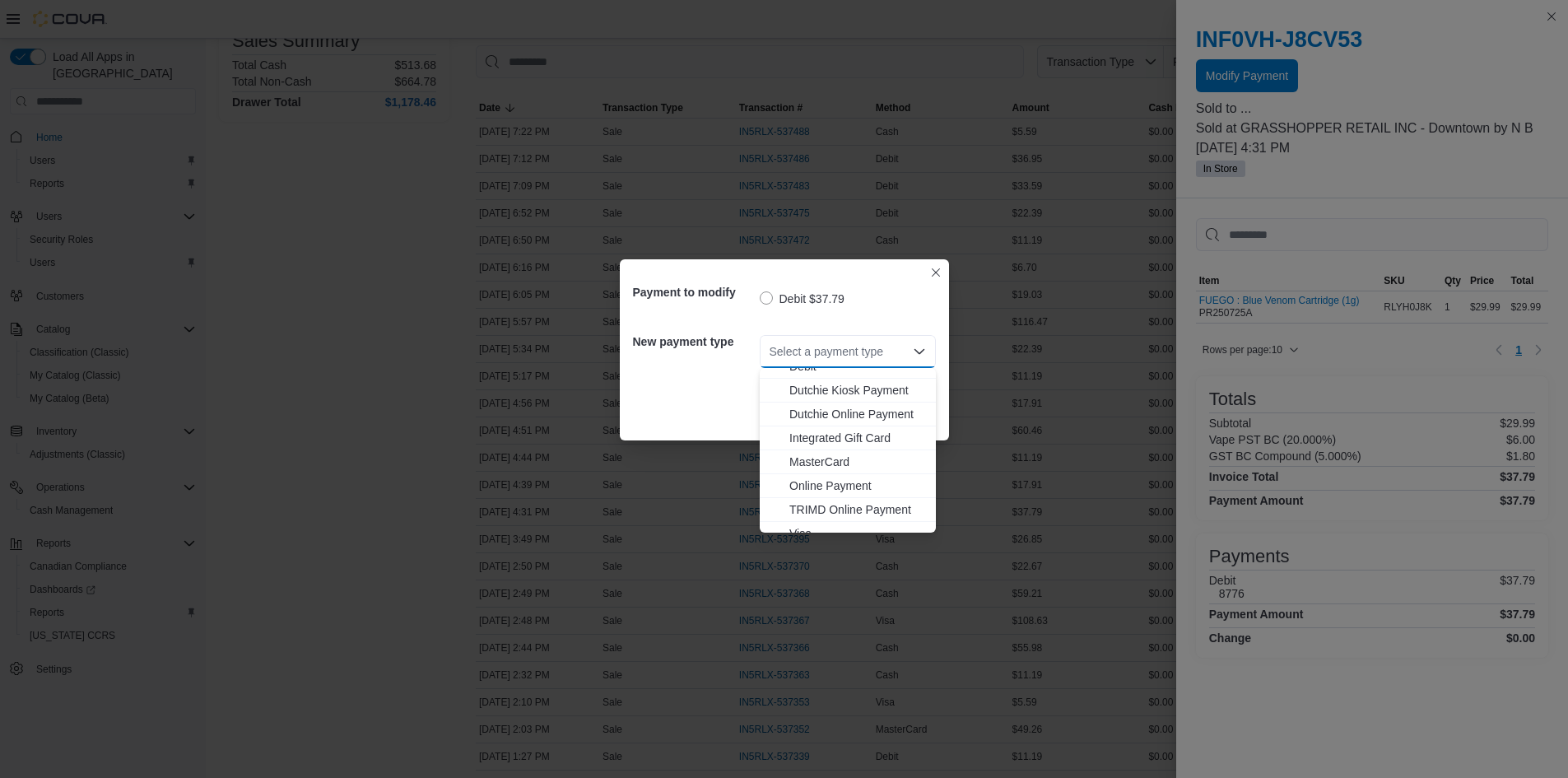
scroll to position [121, 0]
click at [815, 452] on span "MasterCard" at bounding box center [858, 448] width 137 height 16
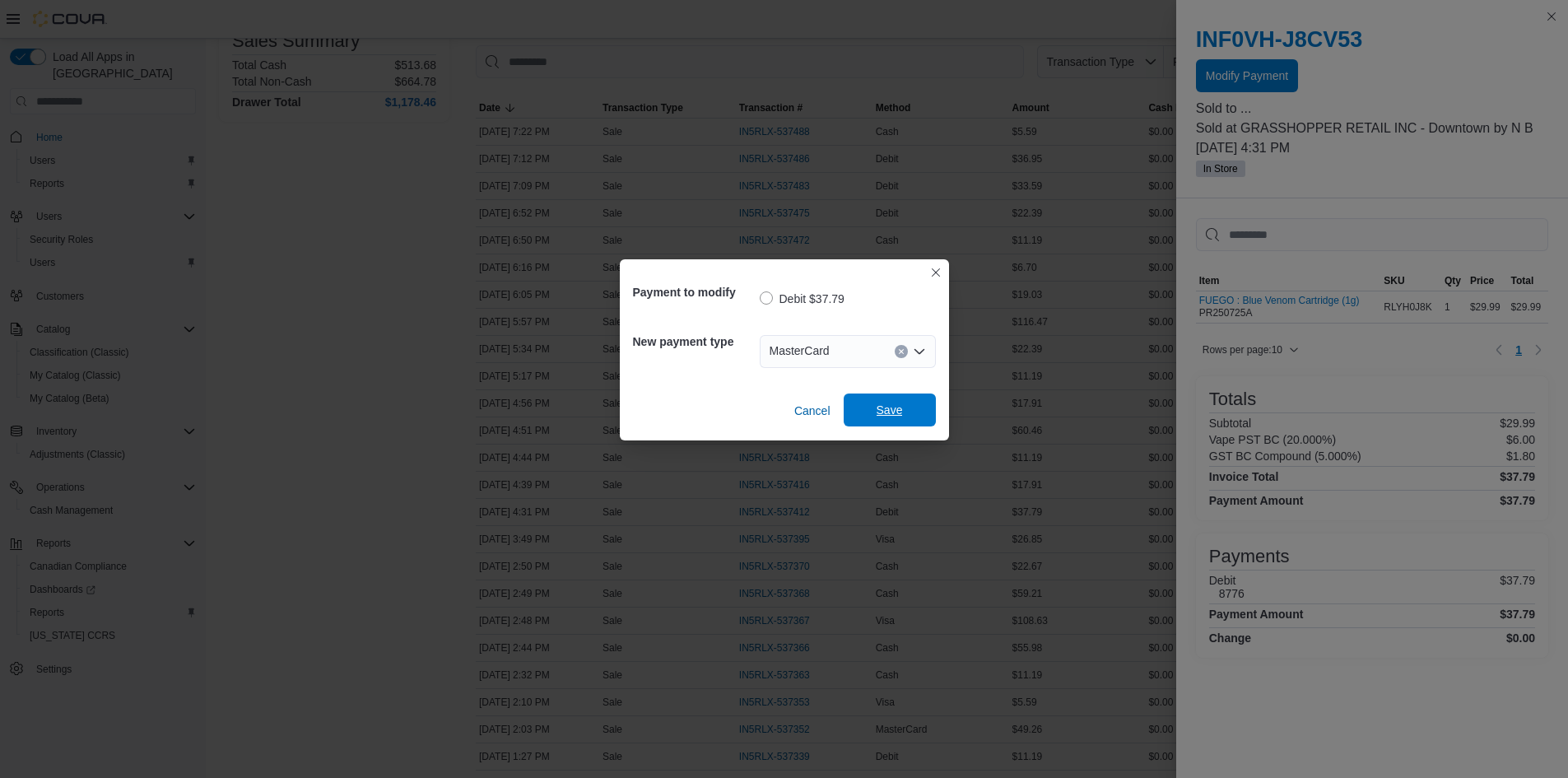
click at [903, 411] on span "Save" at bounding box center [890, 410] width 72 height 33
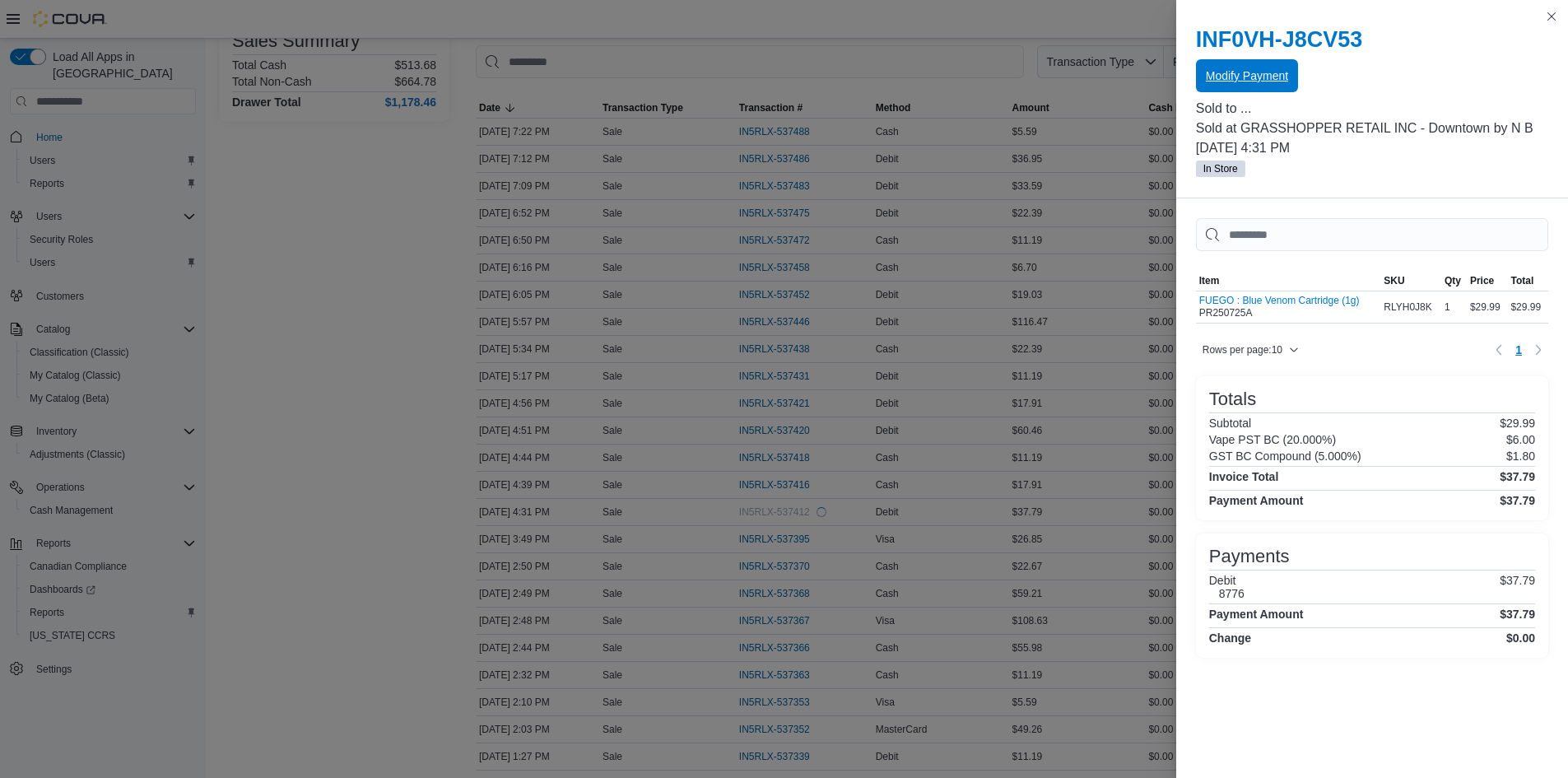
scroll to position [0, 0]
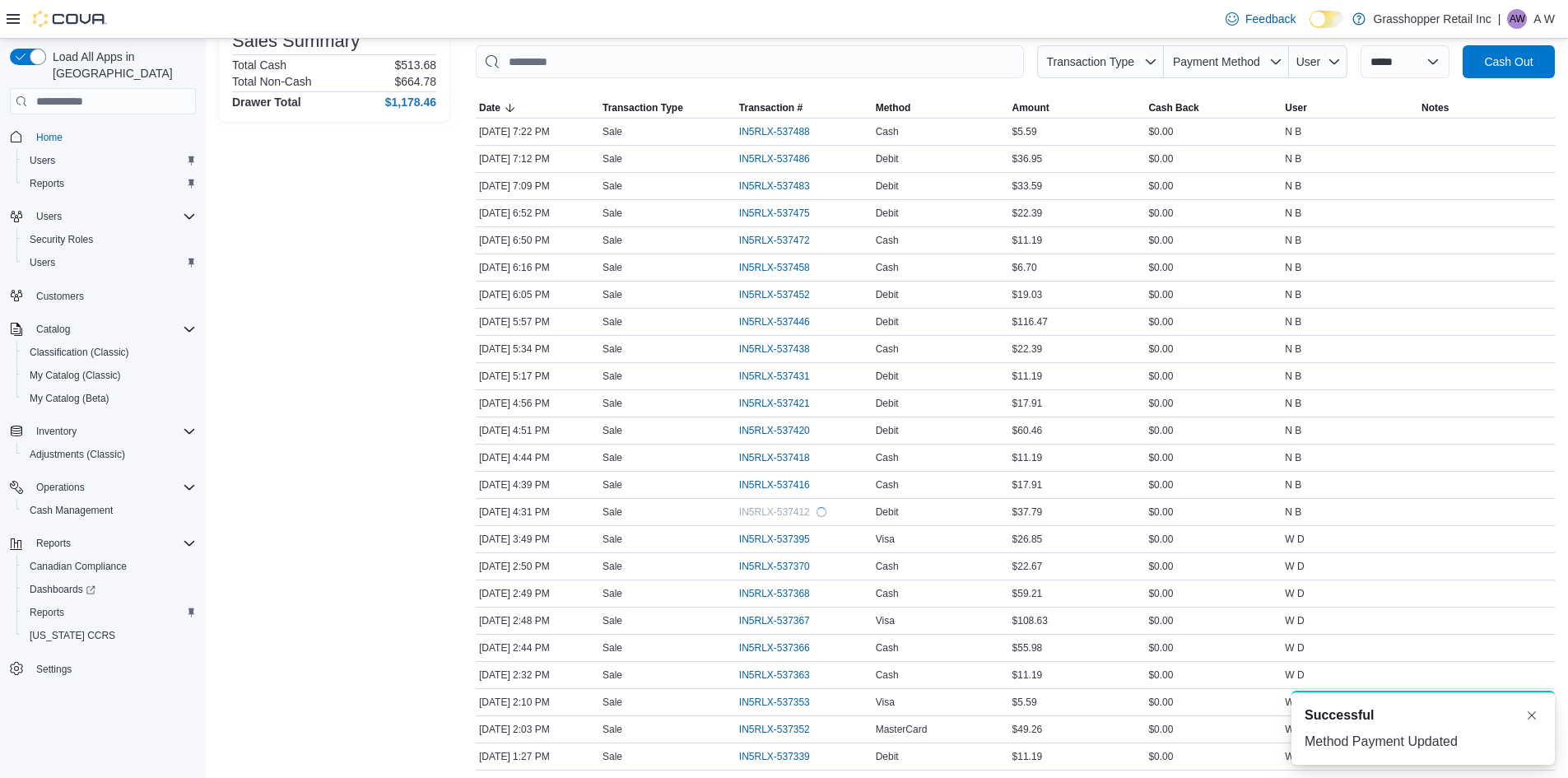
drag, startPoint x: 321, startPoint y: 497, endPoint x: 504, endPoint y: 600, distance: 210.0
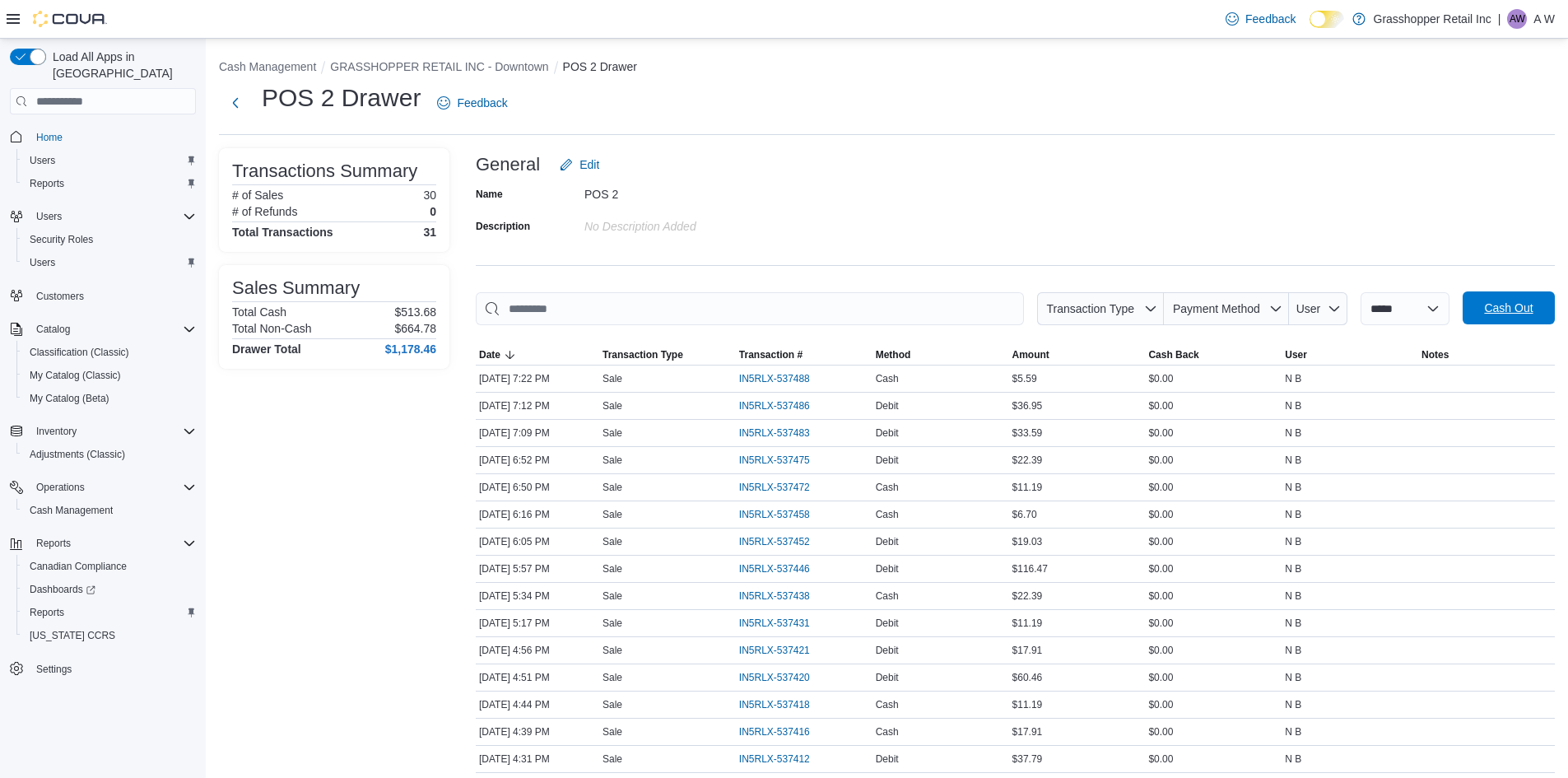
click at [1520, 323] on span "Cash Out" at bounding box center [1508, 308] width 72 height 33
